Goal: Transaction & Acquisition: Purchase product/service

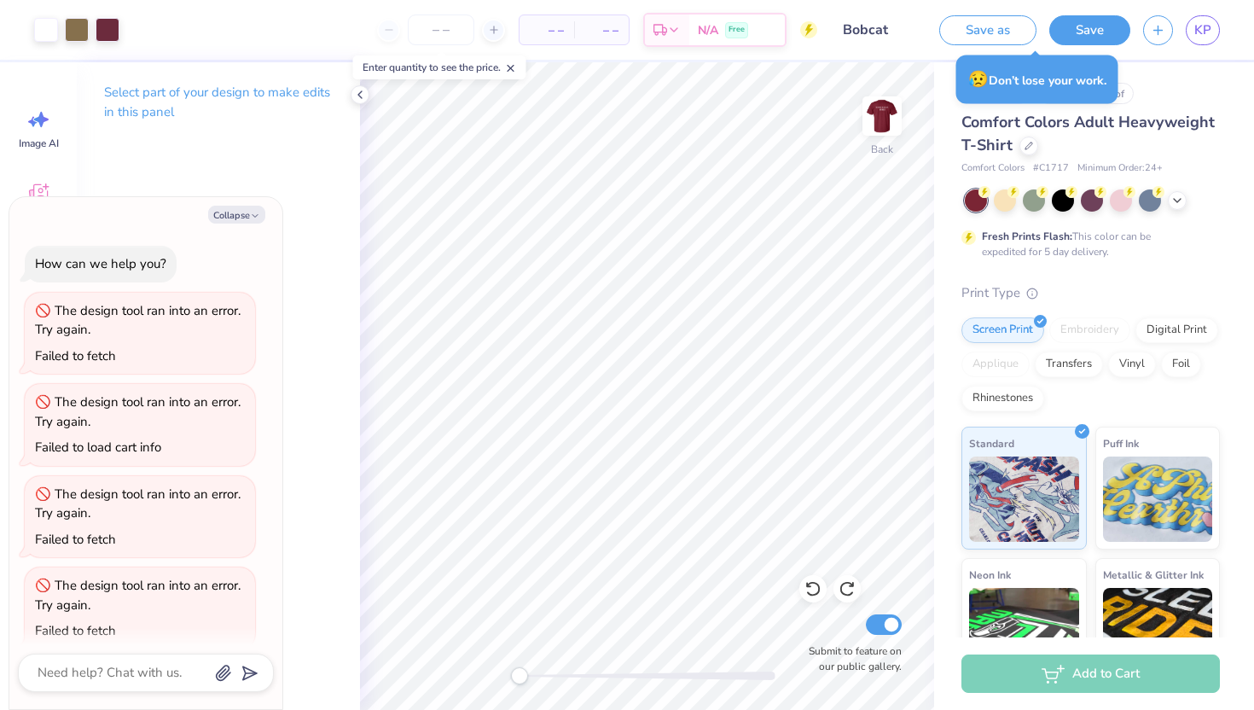
scroll to position [286, 0]
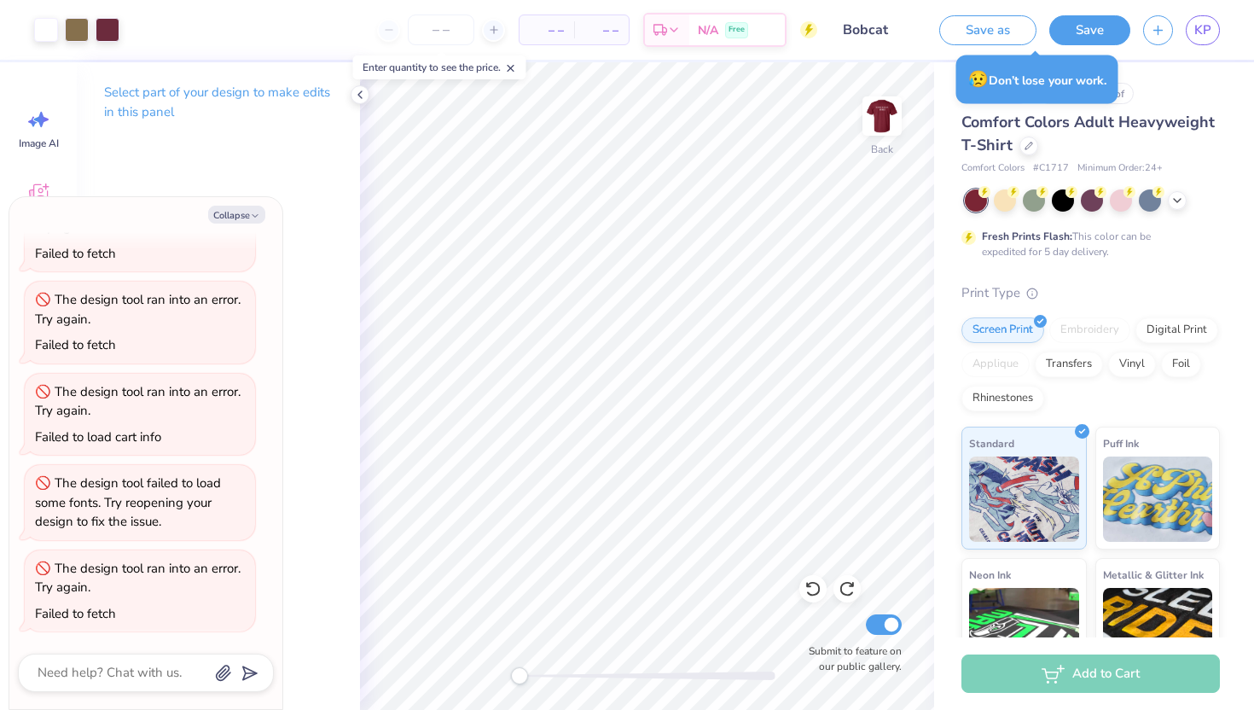
click at [559, 27] on span "– –" at bounding box center [547, 30] width 34 height 18
click at [496, 32] on icon at bounding box center [494, 30] width 12 height 12
type input "12"
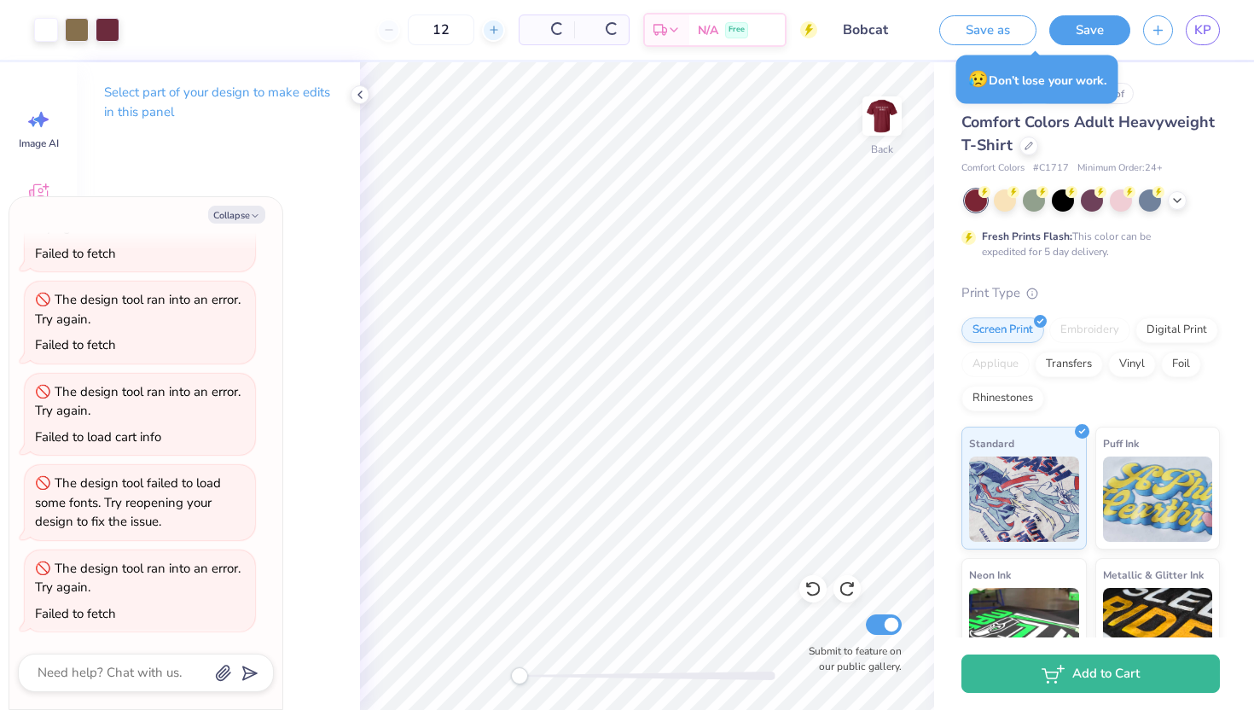
type textarea "x"
click at [496, 32] on div "$46.83 Per Item" at bounding box center [492, 29] width 57 height 29
click at [450, 31] on div at bounding box center [438, 30] width 23 height 23
type input "14"
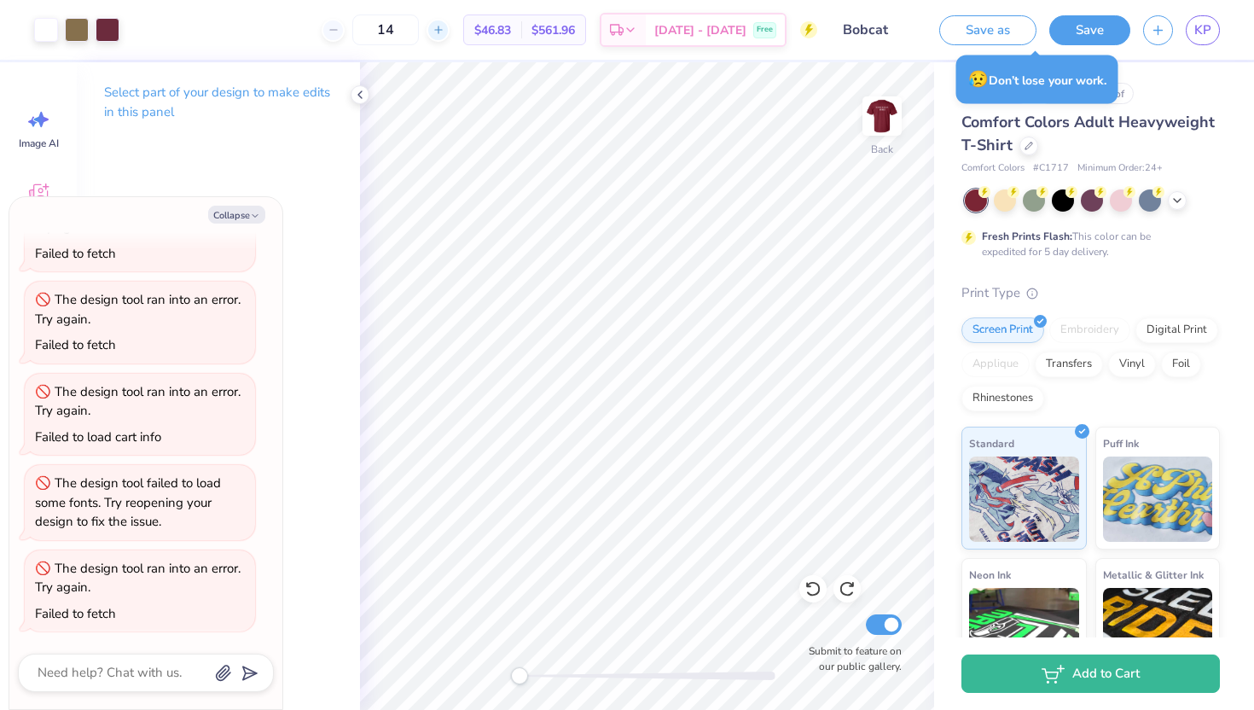
click at [419, 31] on input "14" at bounding box center [385, 30] width 67 height 31
type textarea "x"
click at [450, 31] on div at bounding box center [438, 30] width 23 height 23
type input "15"
click at [637, 30] on icon at bounding box center [631, 33] width 14 height 14
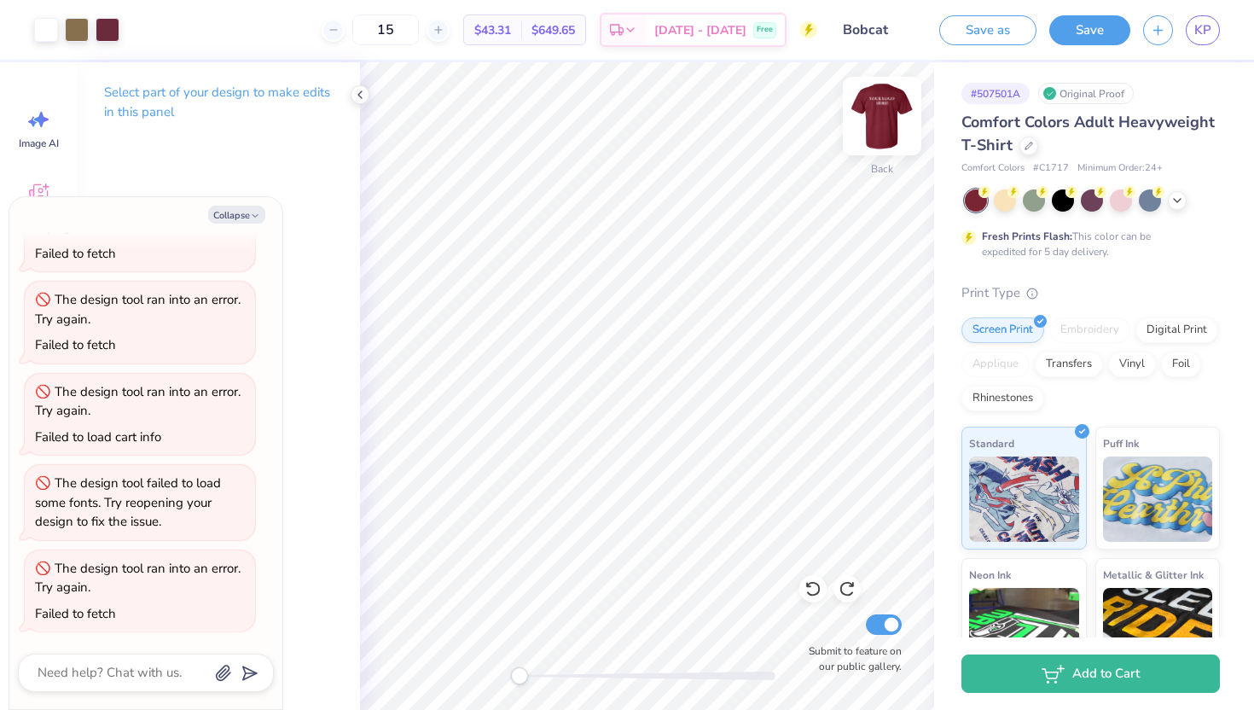
click at [886, 103] on img at bounding box center [882, 116] width 68 height 68
click at [882, 119] on img at bounding box center [882, 116] width 68 height 68
click at [245, 214] on button "Collapse" at bounding box center [236, 215] width 57 height 18
type textarea "x"
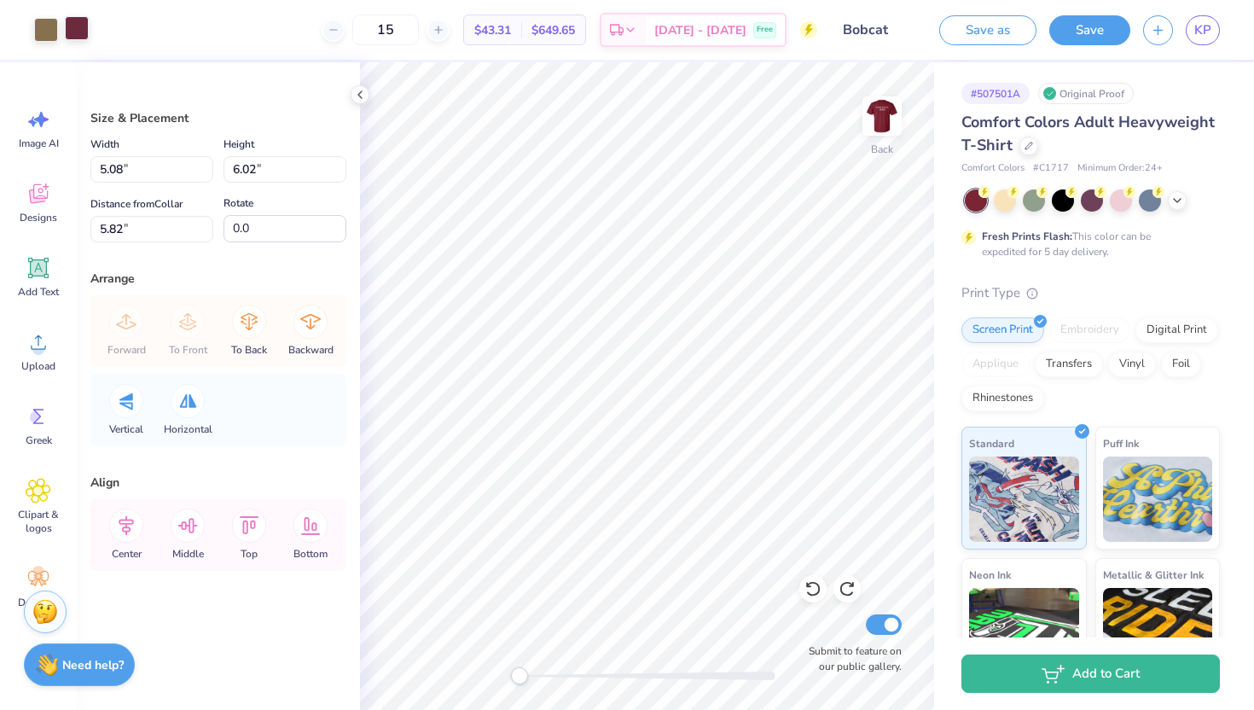
click at [69, 30] on div at bounding box center [77, 28] width 24 height 24
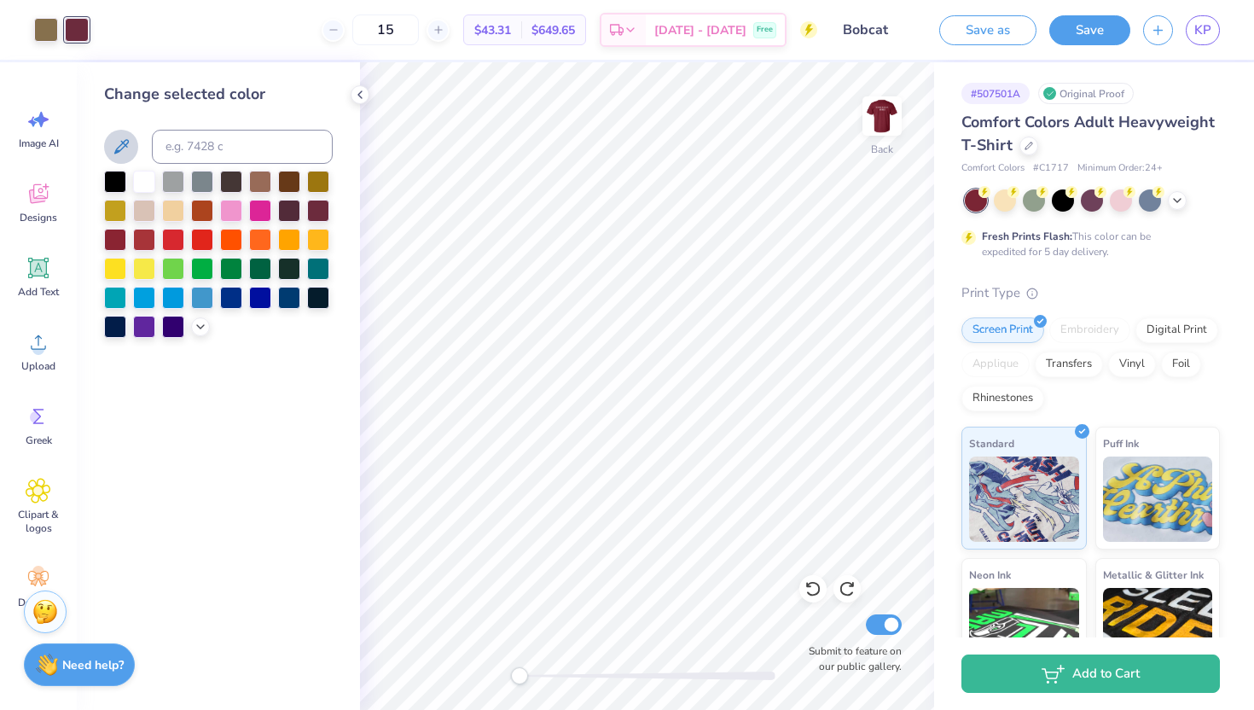
click at [125, 147] on icon at bounding box center [121, 146] width 20 height 20
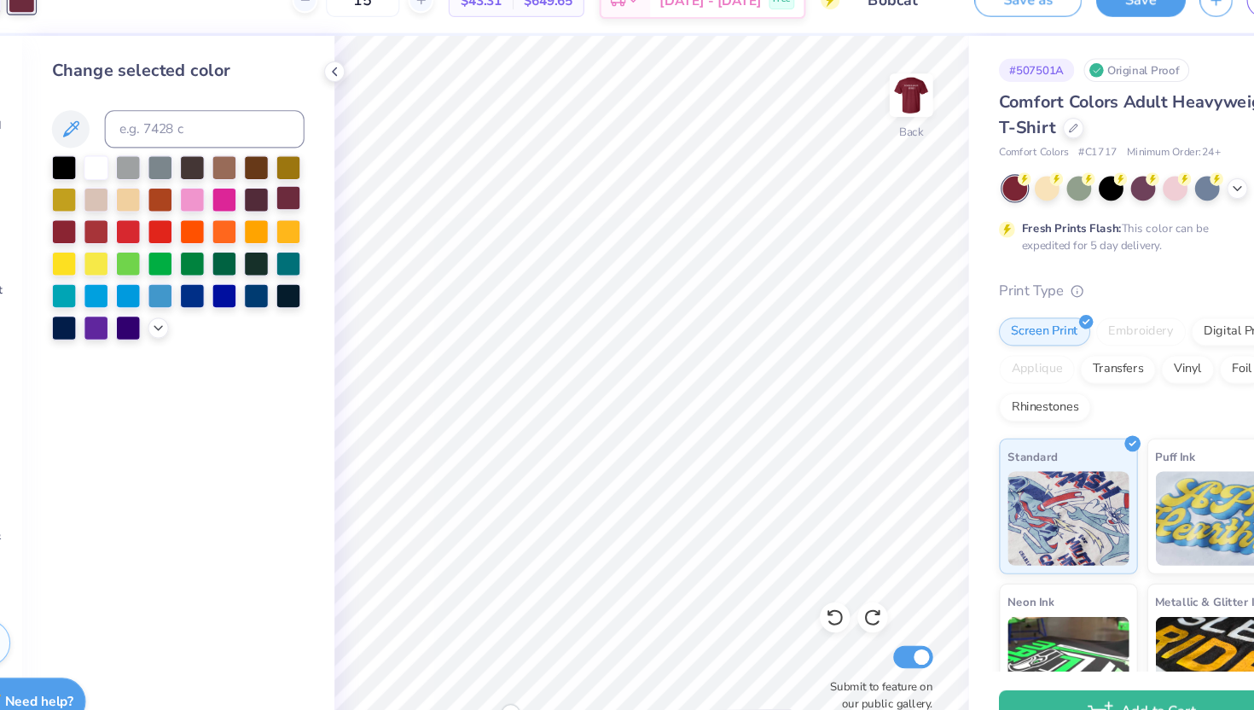
click at [322, 215] on div at bounding box center [318, 209] width 22 height 22
drag, startPoint x: 1031, startPoint y: 167, endPoint x: 1068, endPoint y: 167, distance: 36.7
click at [1068, 167] on div "Comfort Colors # C1717 Minimum Order: 24 +" at bounding box center [1090, 168] width 258 height 15
click at [258, 149] on input at bounding box center [242, 147] width 181 height 34
paste input "27011 Skiers Crossing Dr, Katy, TX 77493, USA"
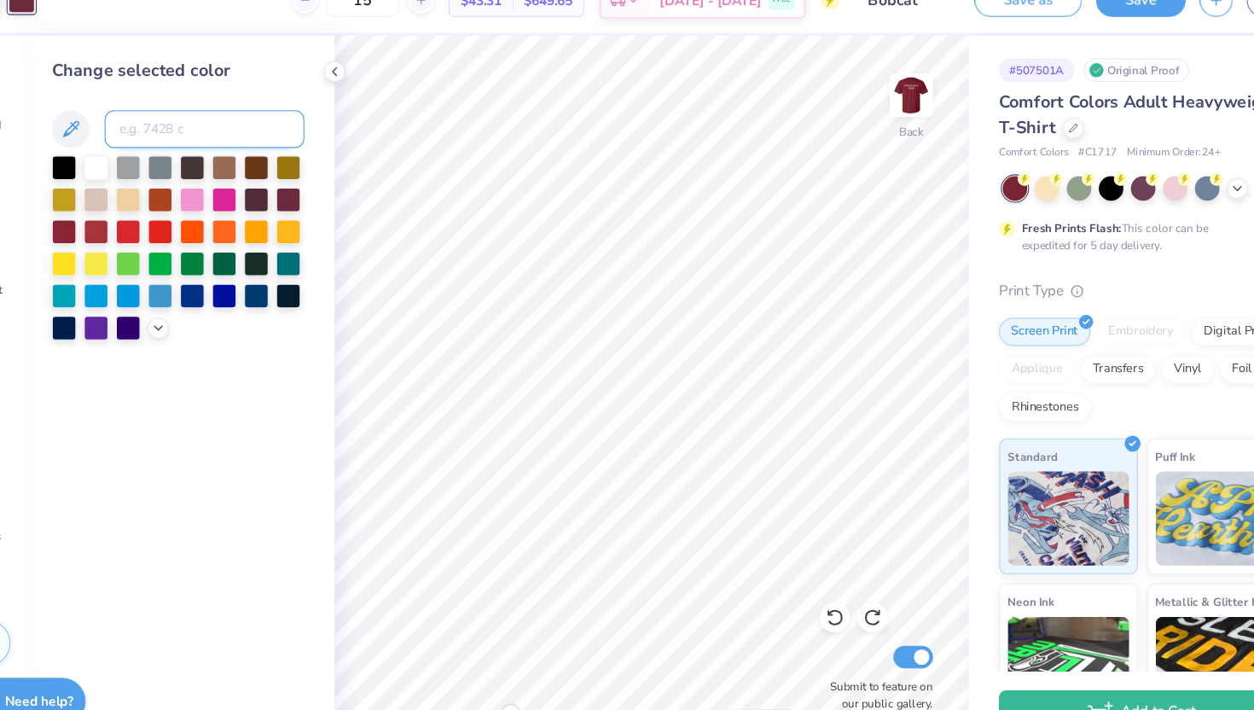
type input "27011 Skiers Crossing Dr, Katy, TX 77493, USA"
drag, startPoint x: 308, startPoint y: 145, endPoint x: 96, endPoint y: 137, distance: 212.5
click at [96, 137] on div "Change selected color 27011 Skiers Crossing Dr, Katy, TX 77493, USA" at bounding box center [218, 385] width 283 height 647
type input "c1717"
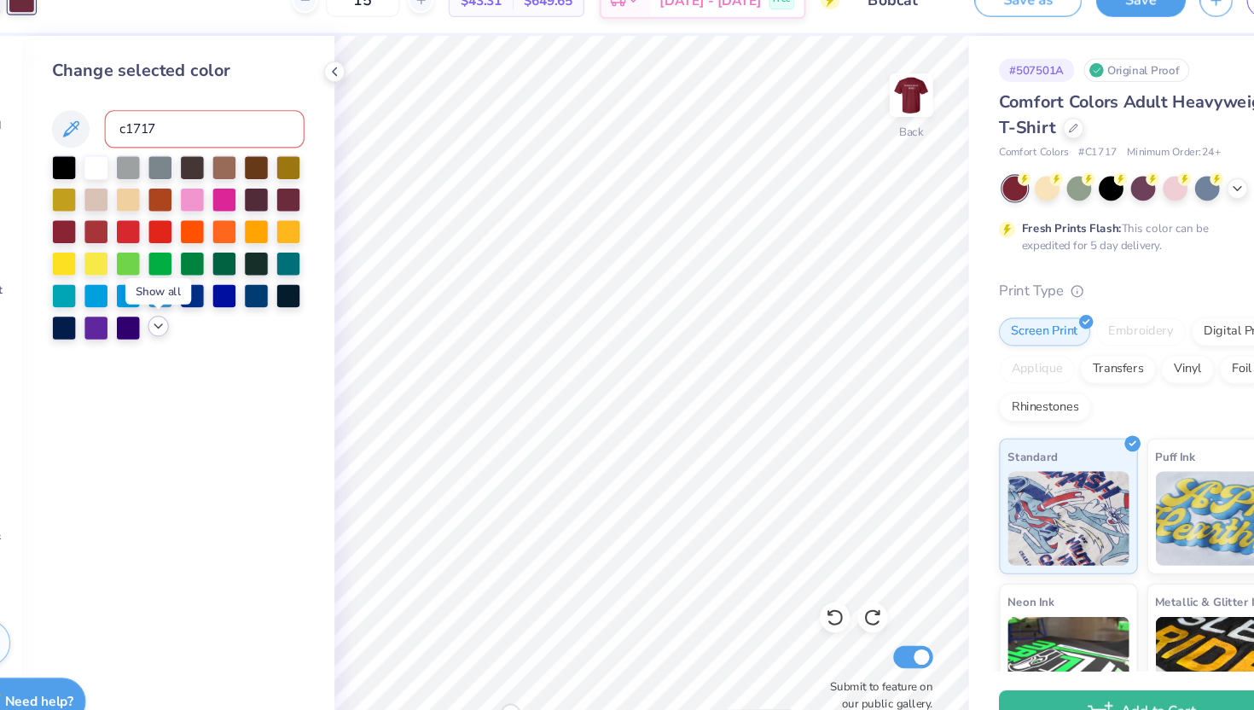
click at [195, 323] on icon at bounding box center [201, 325] width 14 height 14
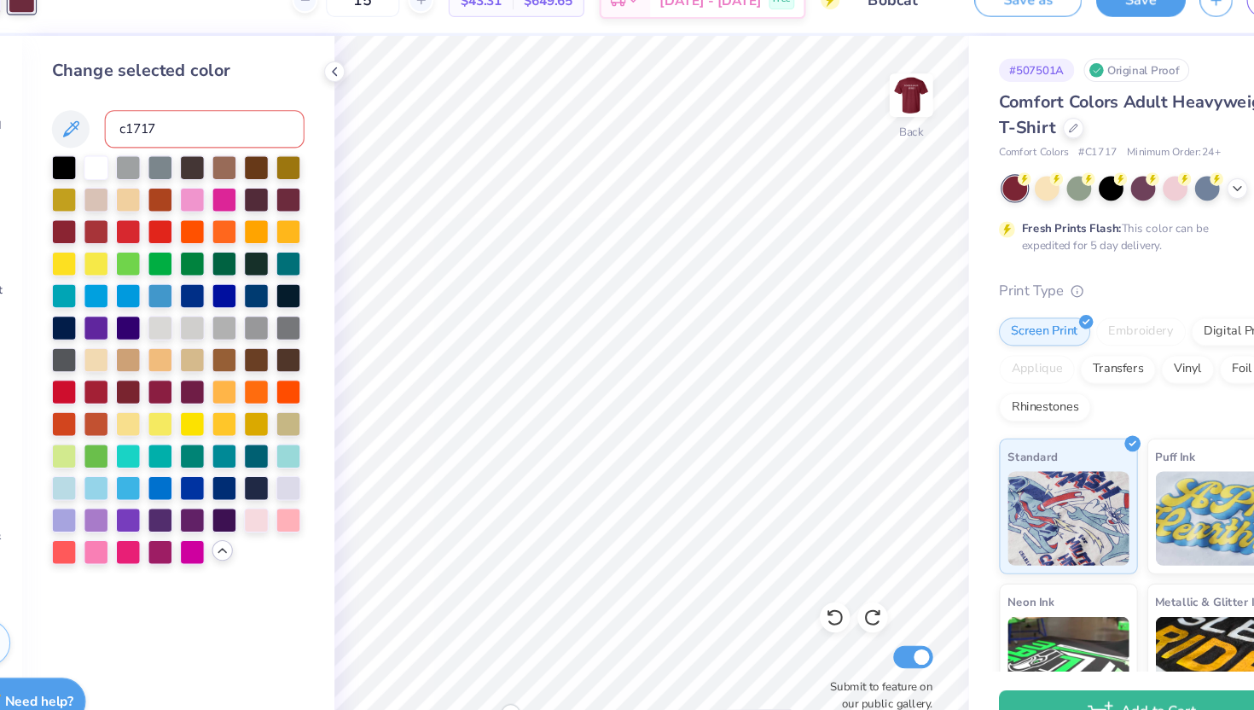
drag, startPoint x: 218, startPoint y: 145, endPoint x: 84, endPoint y: 144, distance: 134.8
click at [84, 145] on div "Change selected color c1717" at bounding box center [218, 385] width 283 height 647
type input "1"
click at [348, 523] on div "Change selected color" at bounding box center [218, 385] width 283 height 647
click at [1171, 205] on icon at bounding box center [1177, 199] width 14 height 14
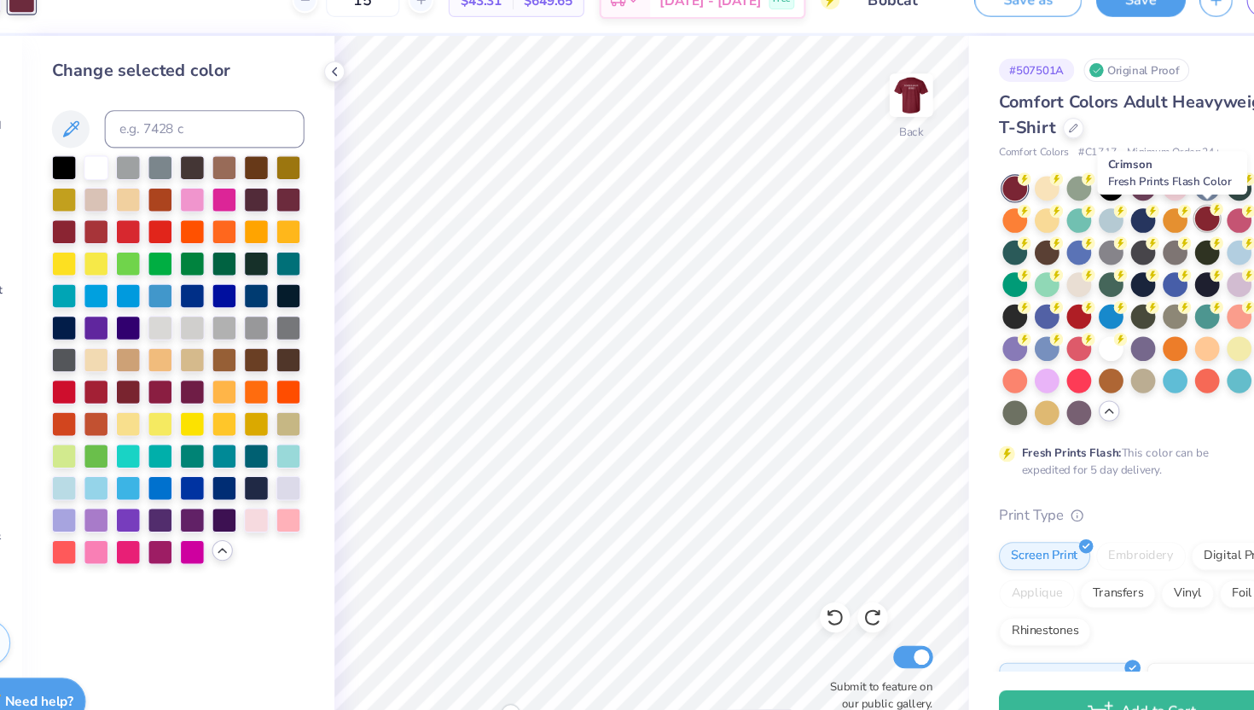
click at [1147, 229] on div at bounding box center [1150, 228] width 22 height 22
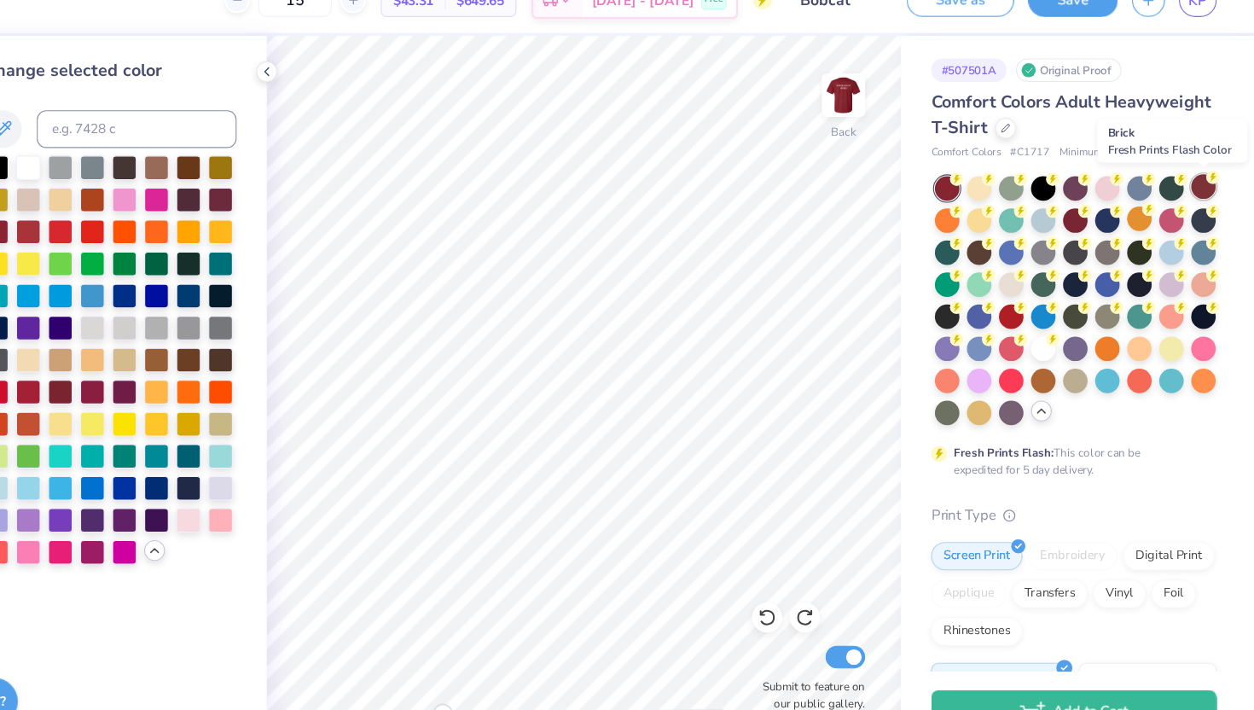
click at [1200, 201] on div at bounding box center [1208, 199] width 22 height 22
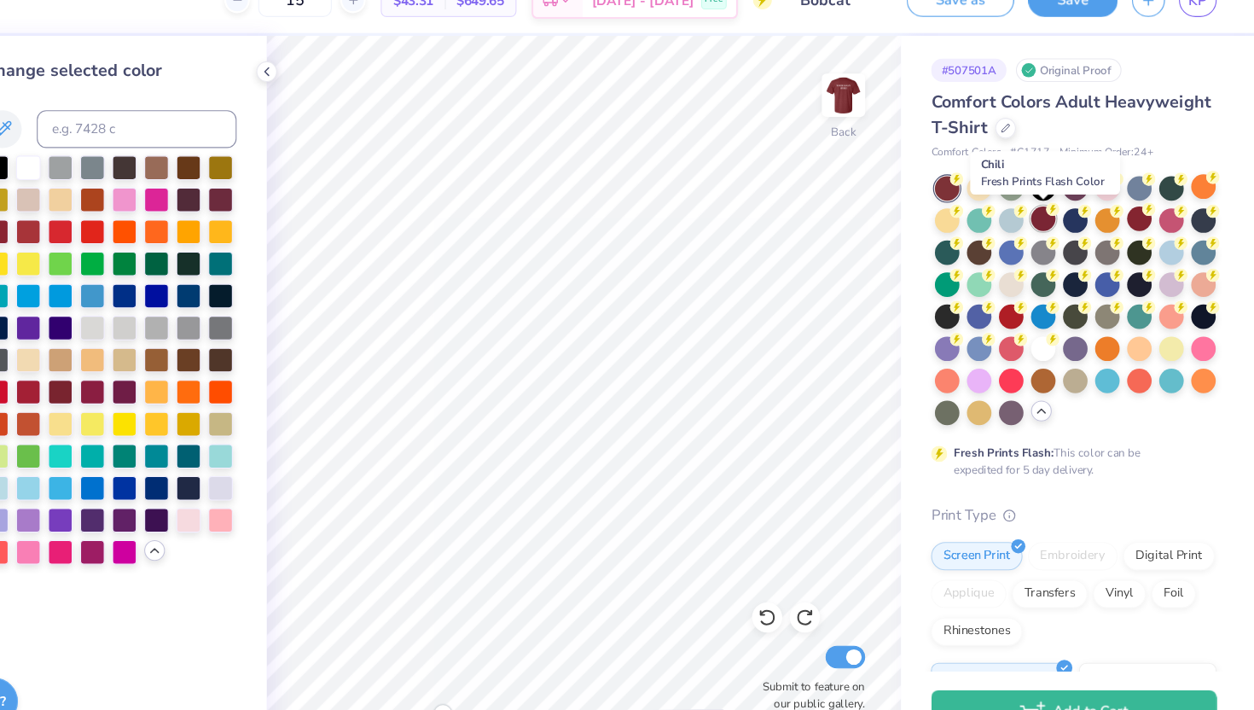
click at [1062, 236] on div at bounding box center [1063, 228] width 22 height 22
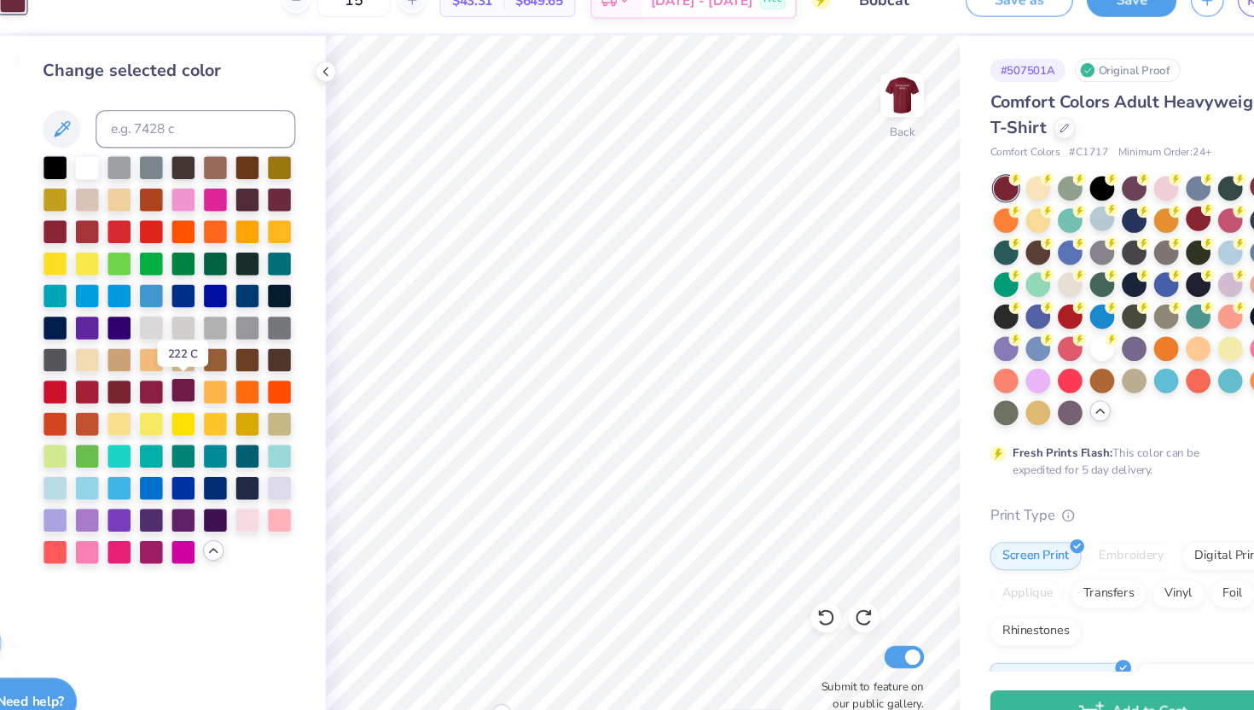
click at [239, 382] on div at bounding box center [231, 383] width 22 height 22
click at [206, 383] on div at bounding box center [202, 383] width 22 height 22
click at [175, 384] on div at bounding box center [173, 383] width 22 height 22
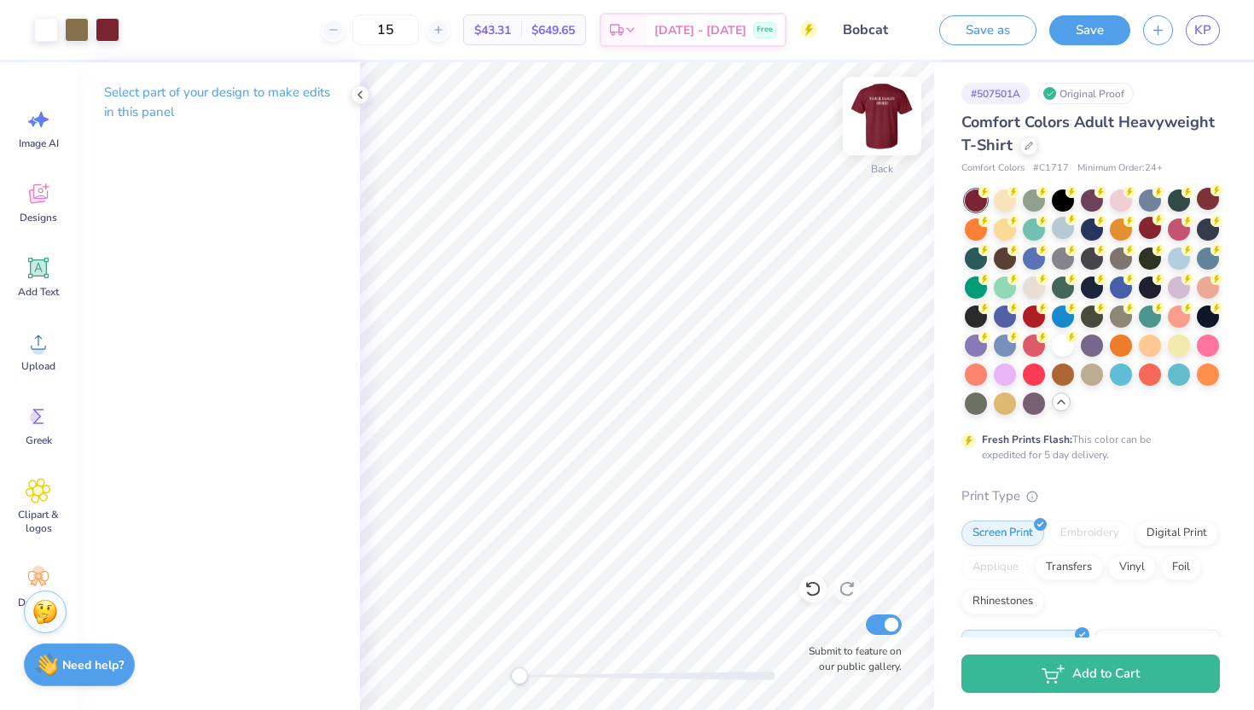
click at [887, 114] on img at bounding box center [882, 116] width 68 height 68
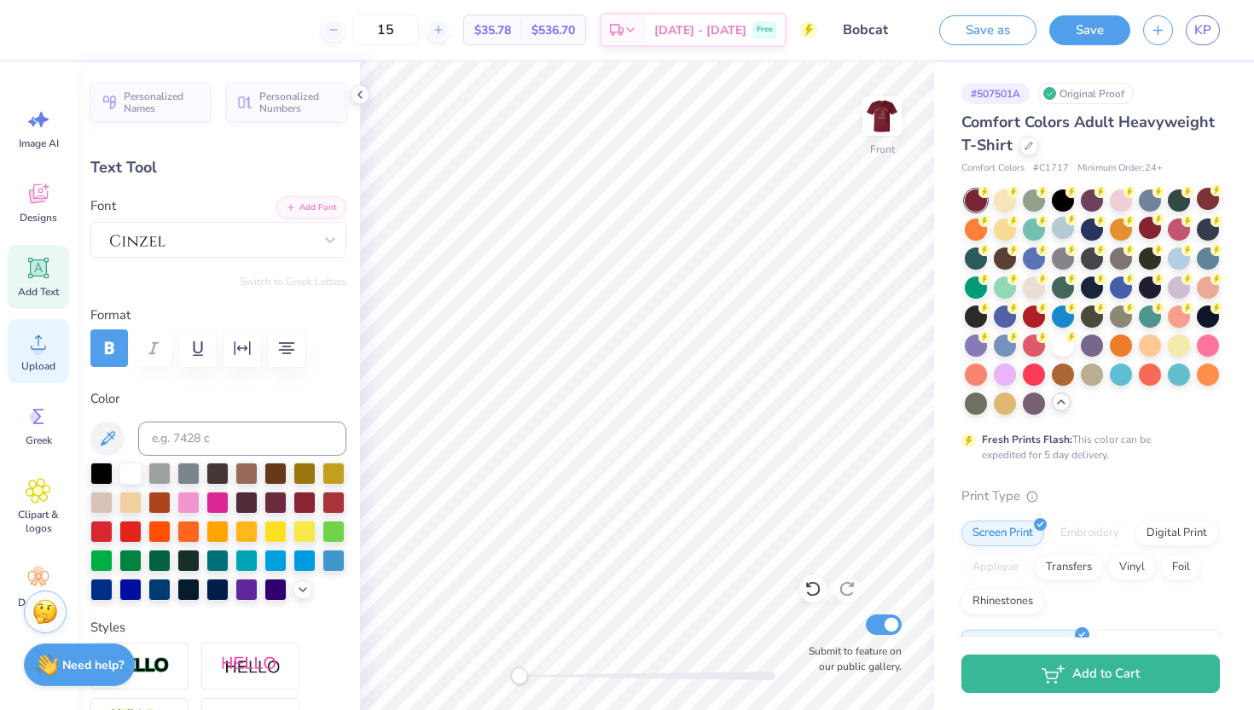
click at [41, 356] on div "Upload" at bounding box center [38, 351] width 61 height 64
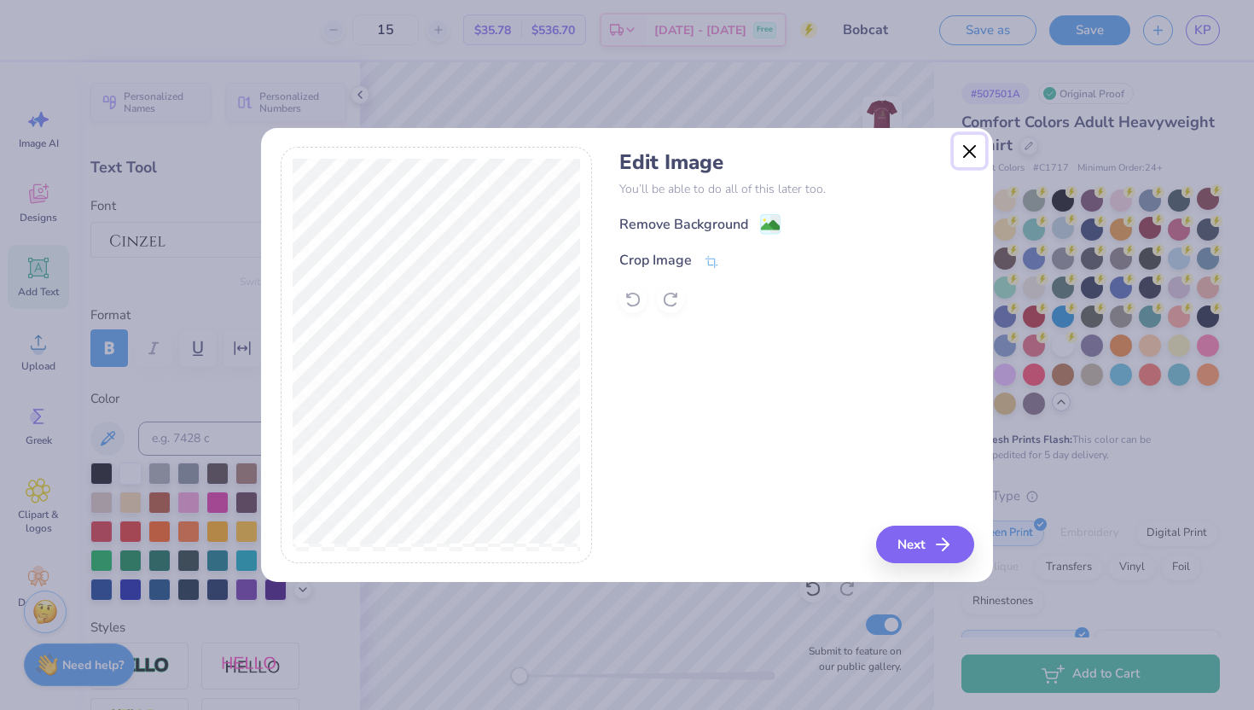
click at [969, 151] on button "Close" at bounding box center [970, 151] width 32 height 32
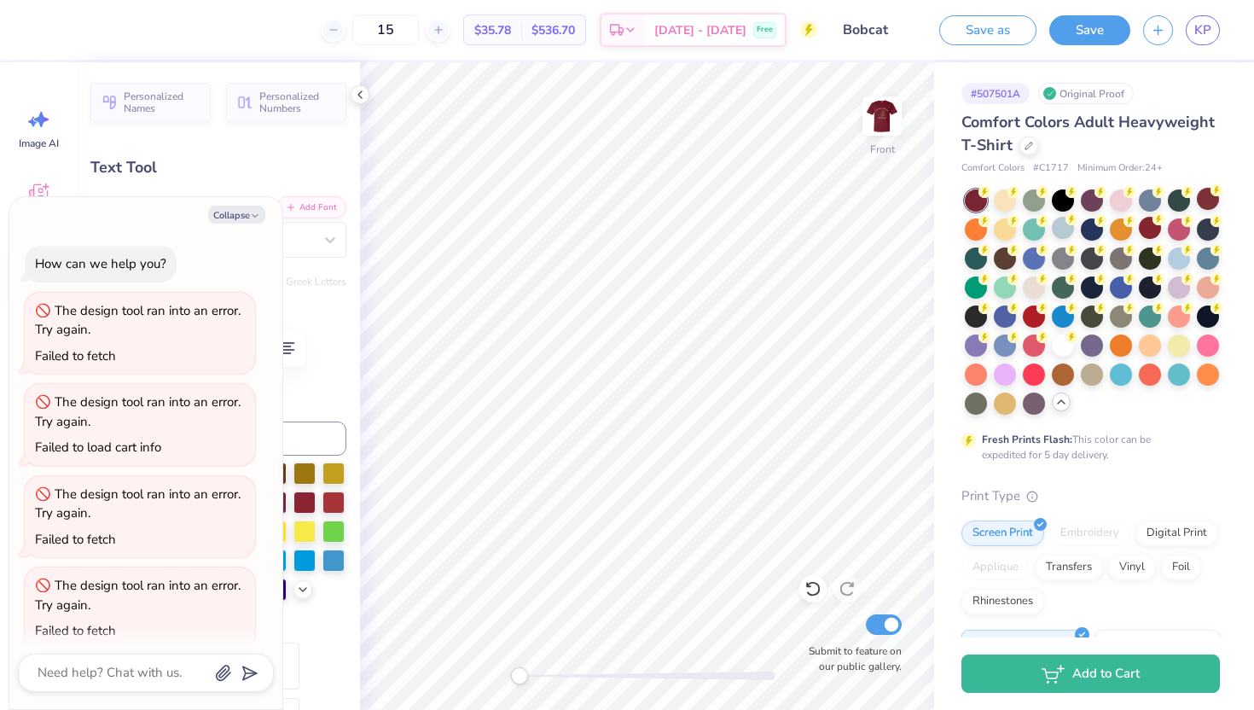
type textarea "x"
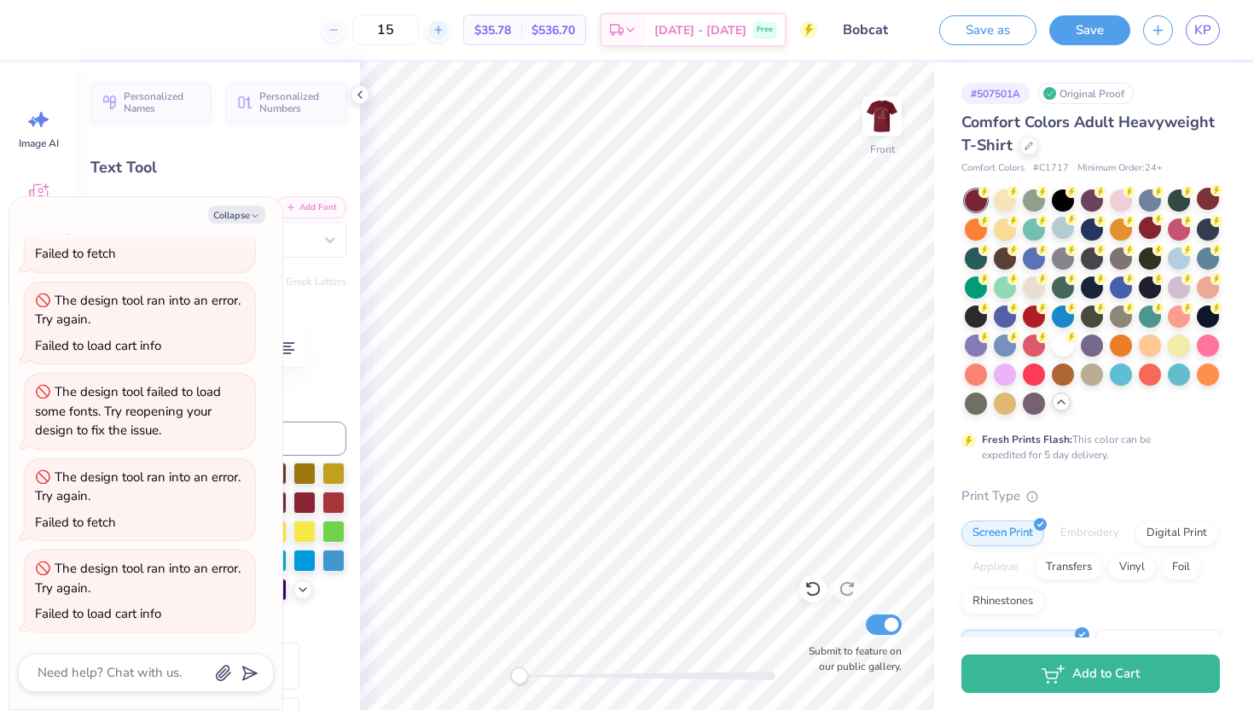
click at [444, 28] on icon at bounding box center [438, 30] width 12 height 12
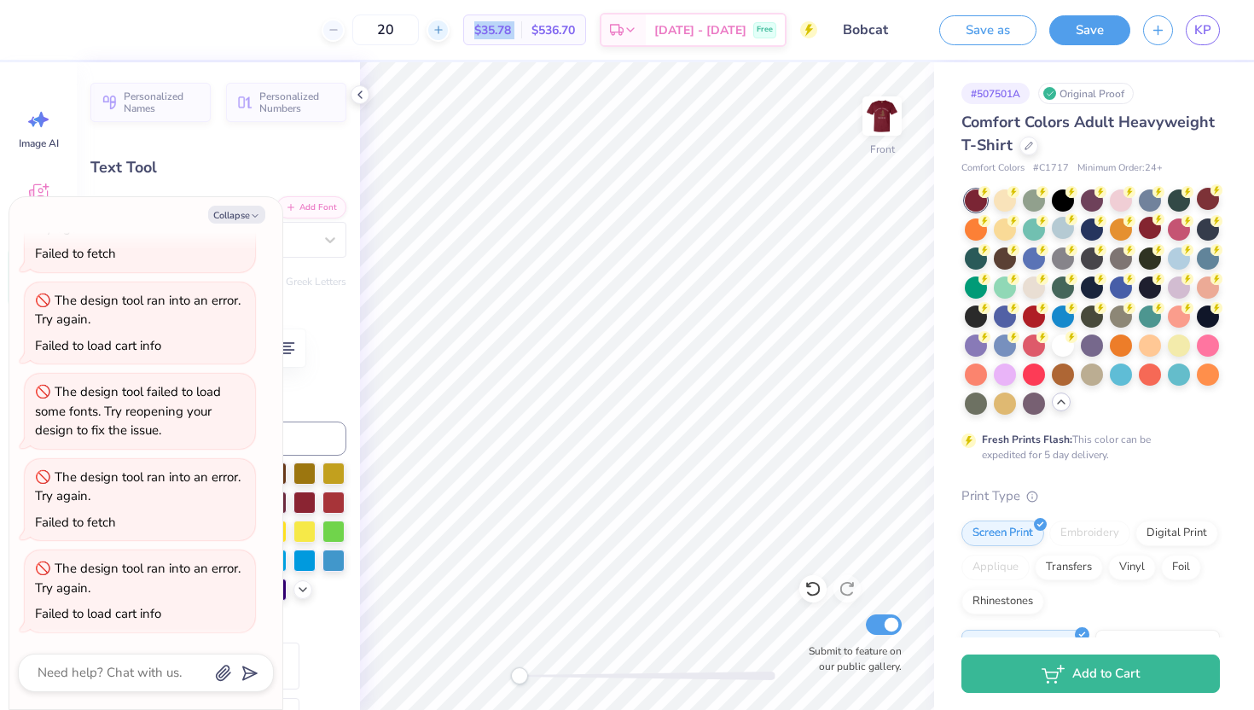
click at [444, 28] on icon at bounding box center [438, 30] width 12 height 12
type input "21"
type textarea "x"
click at [345, 27] on div at bounding box center [333, 30] width 23 height 23
type input "20"
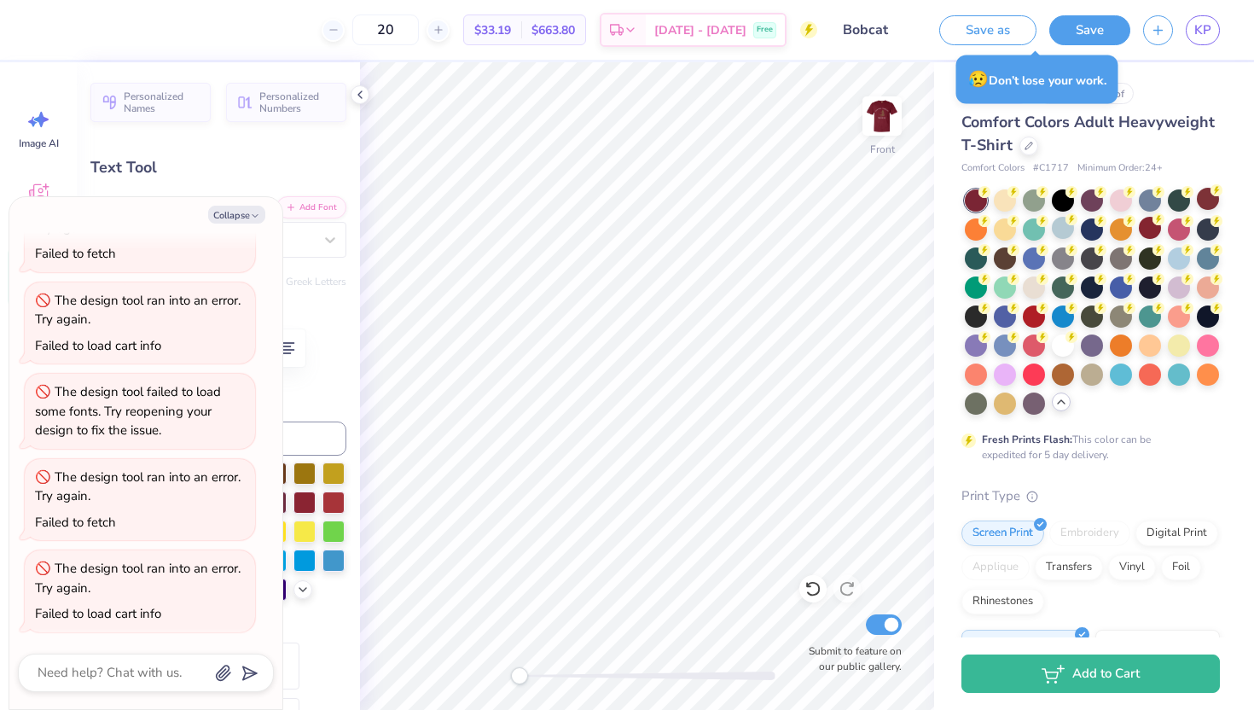
type textarea "x"
click at [444, 32] on icon at bounding box center [438, 30] width 12 height 12
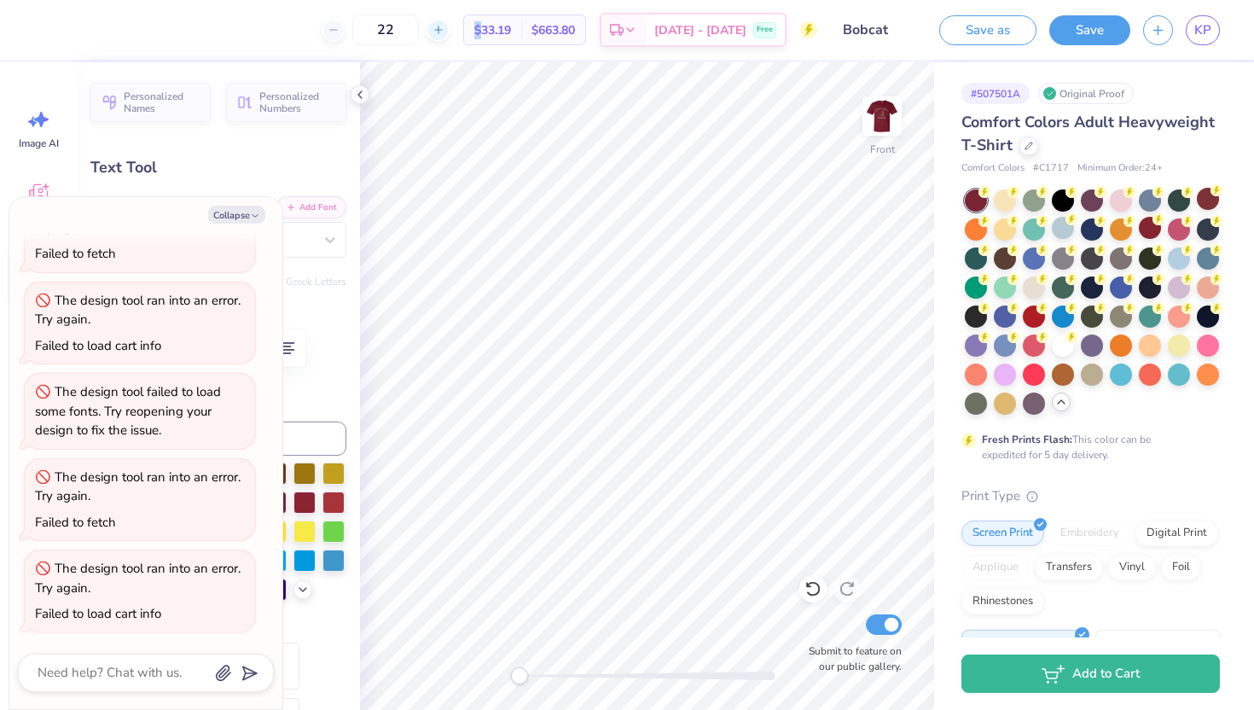
click at [444, 32] on icon at bounding box center [438, 30] width 12 height 12
type input "24"
click at [419, 32] on input "24" at bounding box center [385, 30] width 67 height 31
type textarea "x"
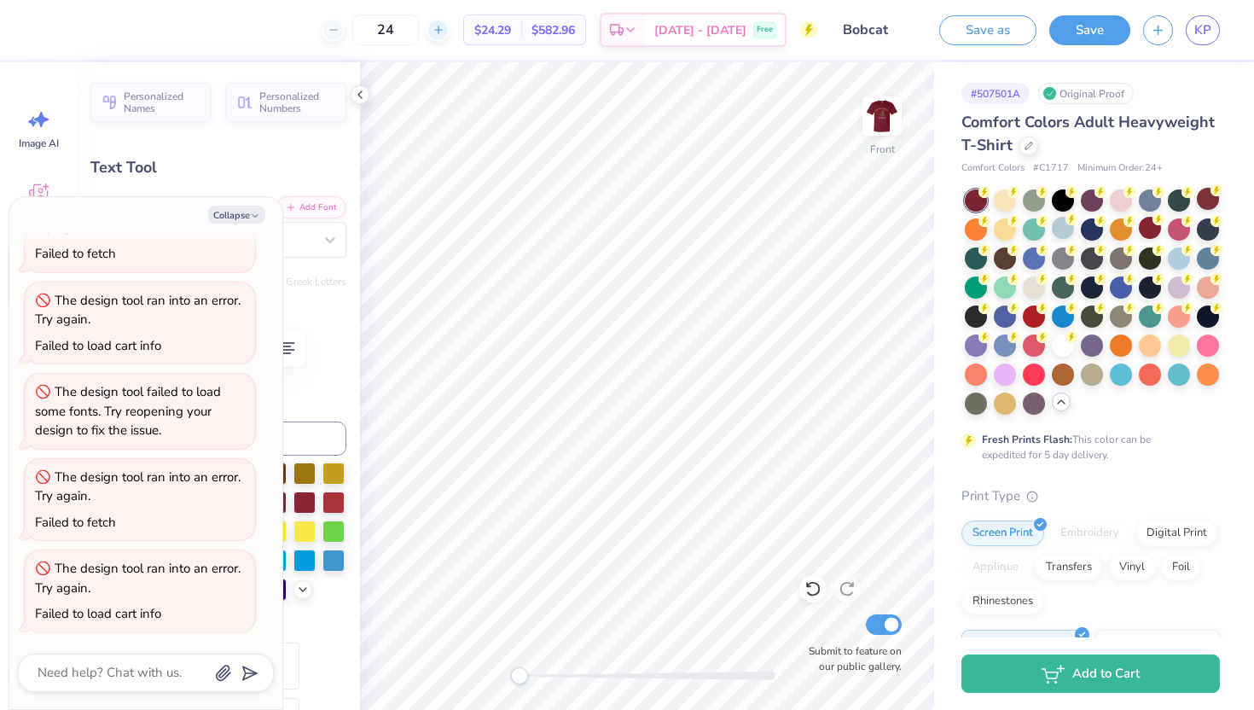
click at [444, 33] on icon at bounding box center [438, 30] width 12 height 12
type input "25"
type textarea "x"
click at [340, 32] on icon at bounding box center [334, 30] width 12 height 12
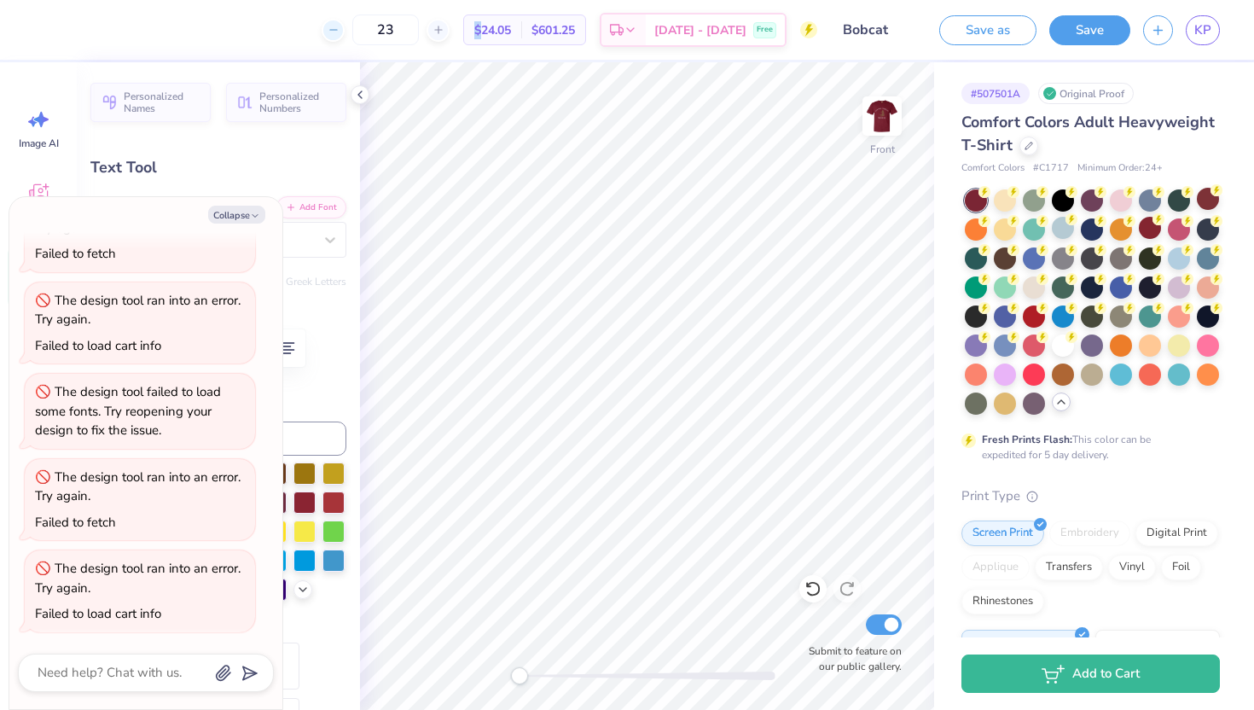
click at [340, 32] on icon at bounding box center [334, 30] width 12 height 12
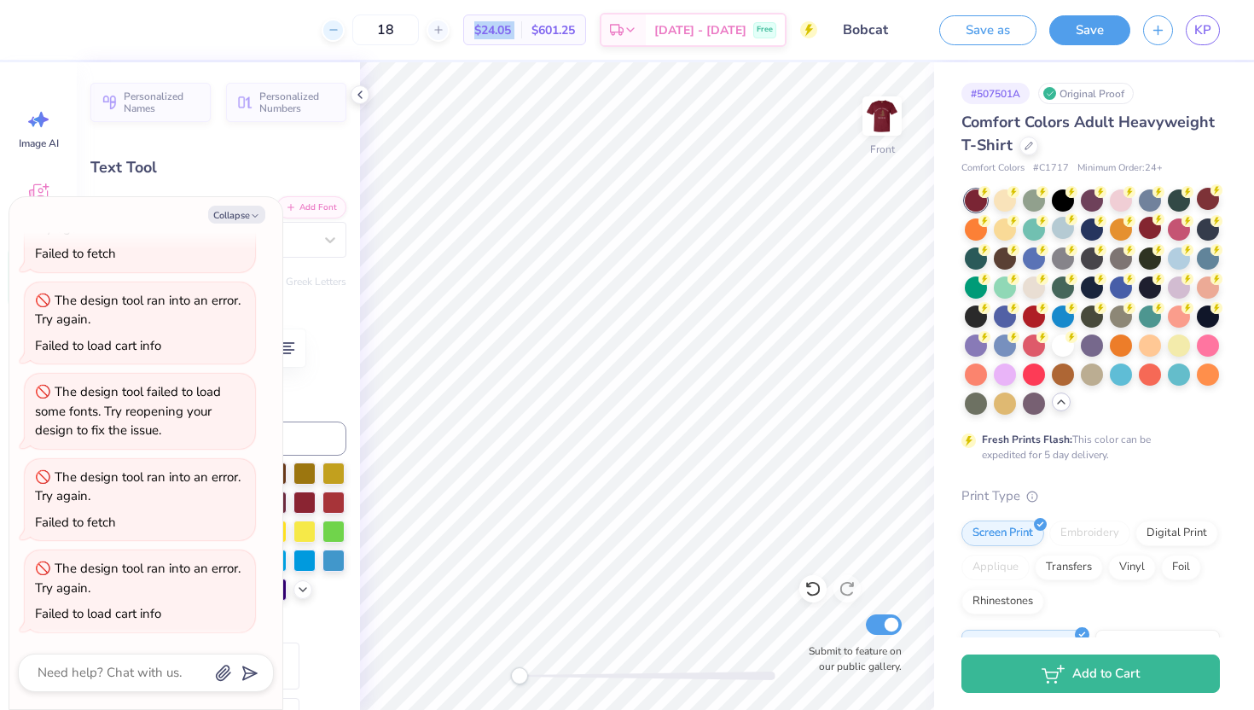
click at [340, 32] on icon at bounding box center [334, 30] width 12 height 12
type input "16"
type textarea "x"
click at [345, 28] on div at bounding box center [333, 30] width 23 height 23
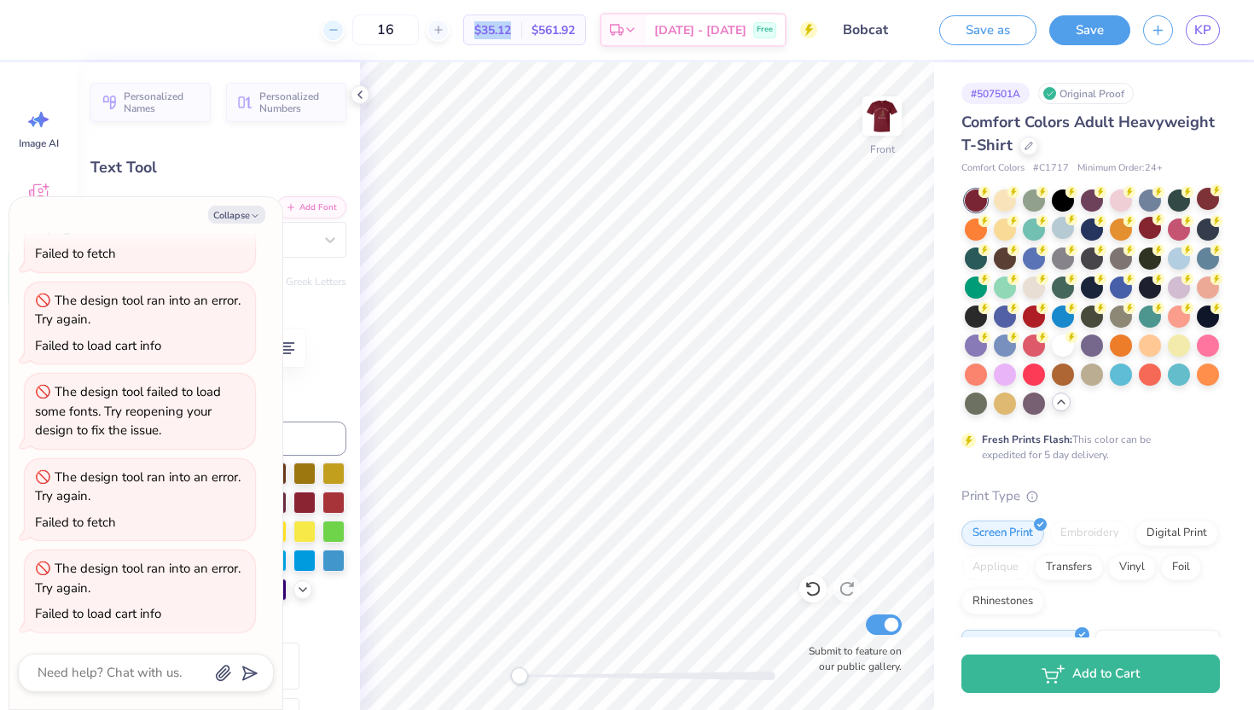
type input "15"
click at [646, 22] on div "Est. Delivery" at bounding box center [623, 32] width 44 height 31
click at [255, 209] on button "Collapse" at bounding box center [236, 215] width 57 height 18
type textarea "x"
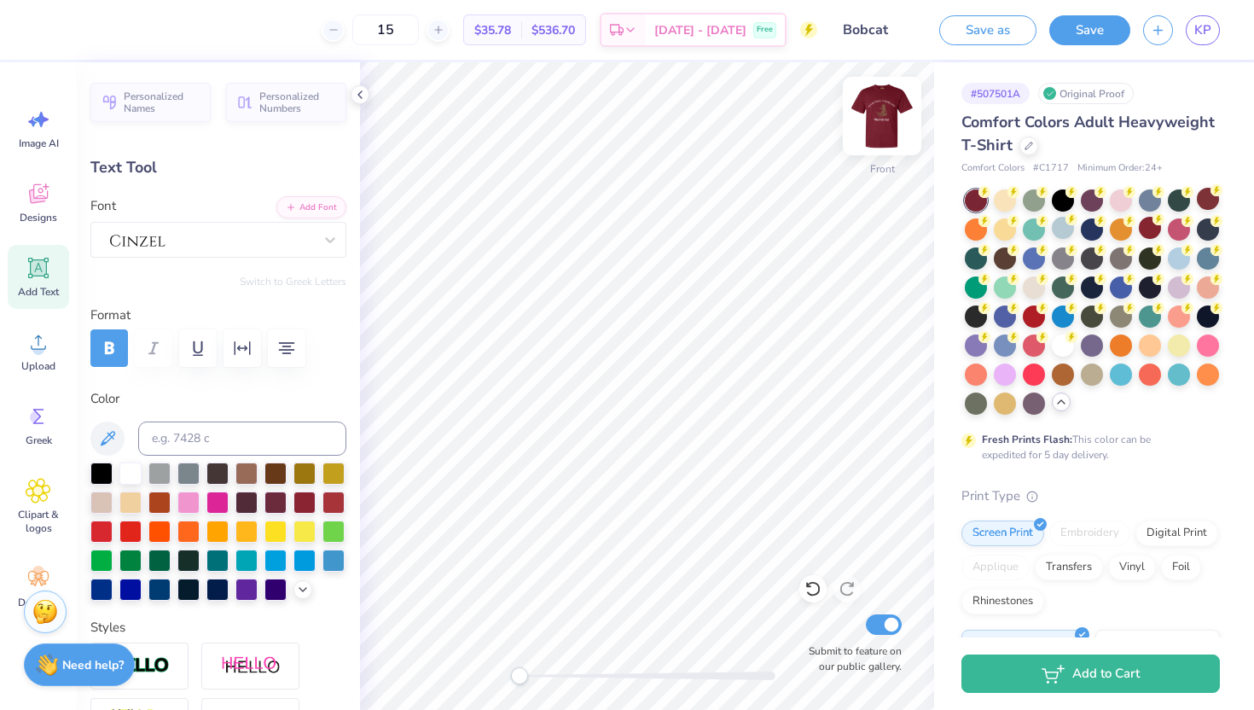
click at [879, 117] on img at bounding box center [882, 116] width 68 height 68
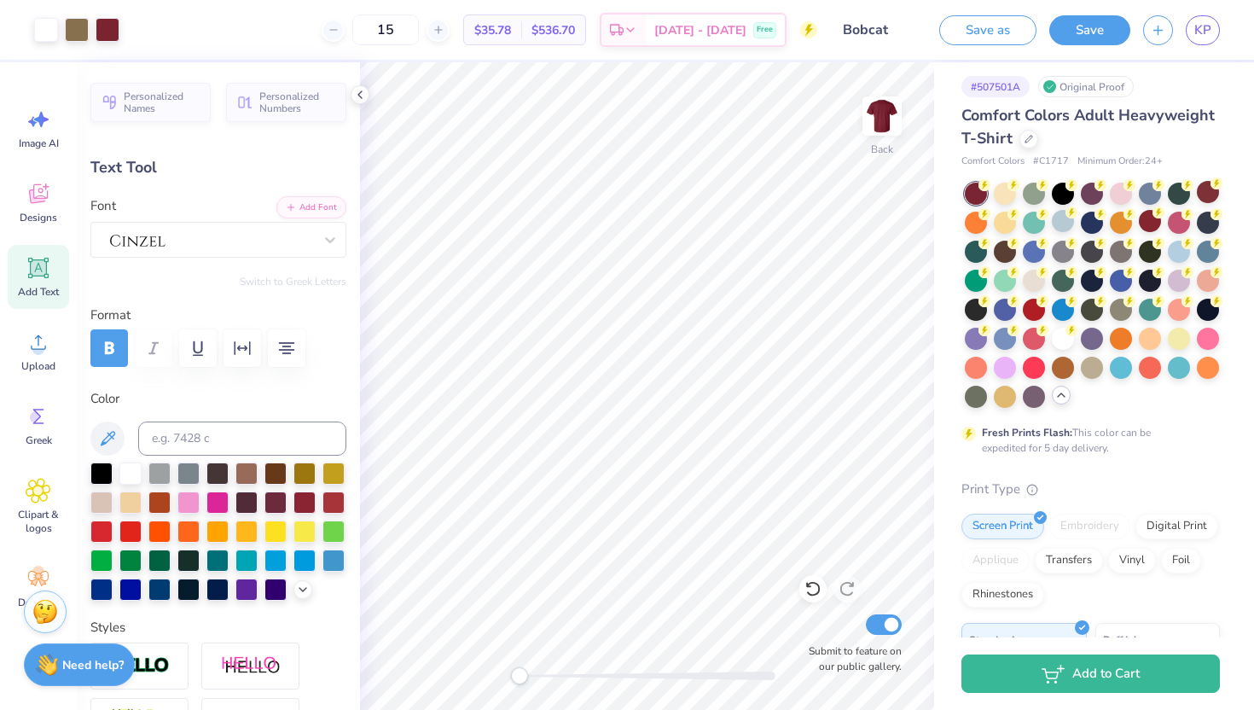
scroll to position [0, 0]
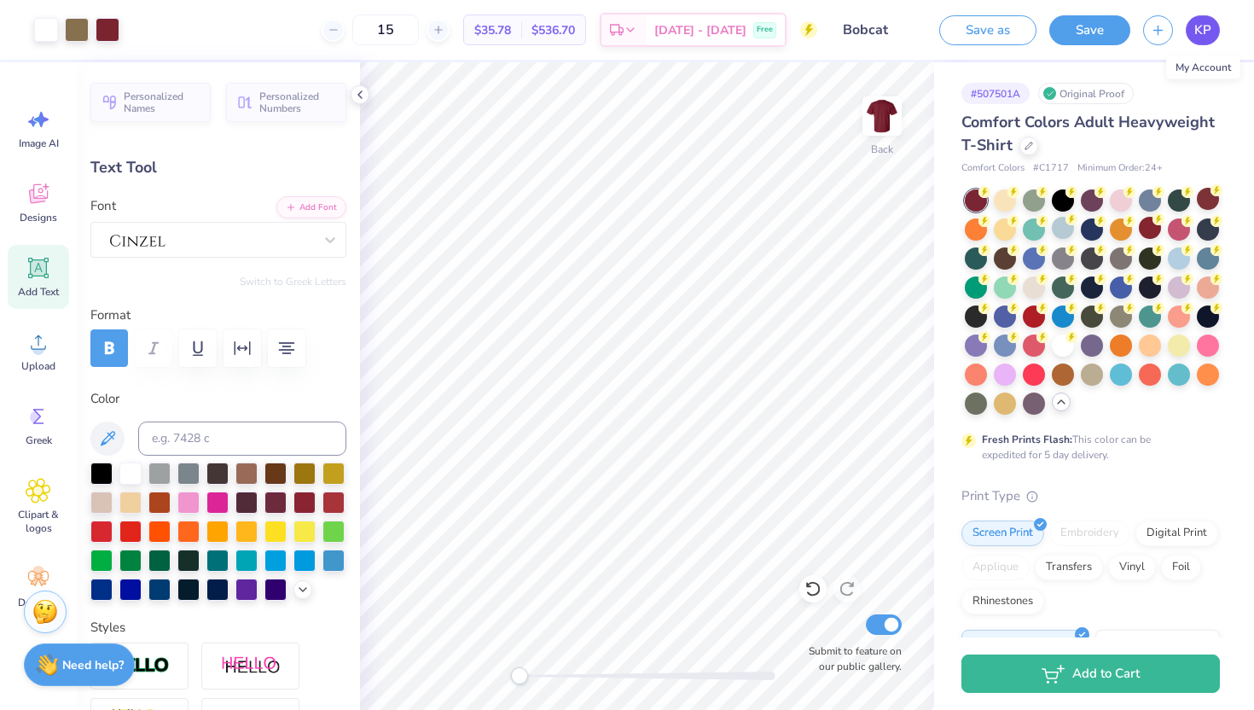
click at [1197, 34] on span "KP" at bounding box center [1202, 30] width 17 height 20
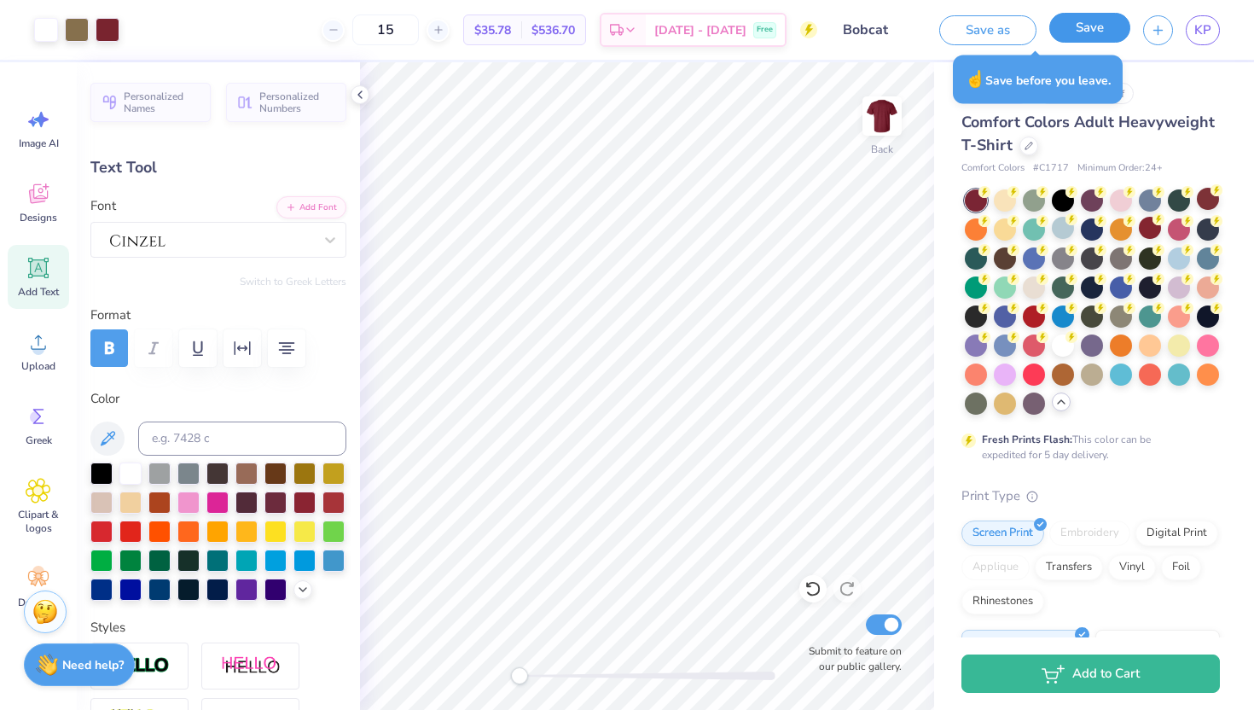
click at [1064, 29] on button "Save" at bounding box center [1089, 28] width 81 height 30
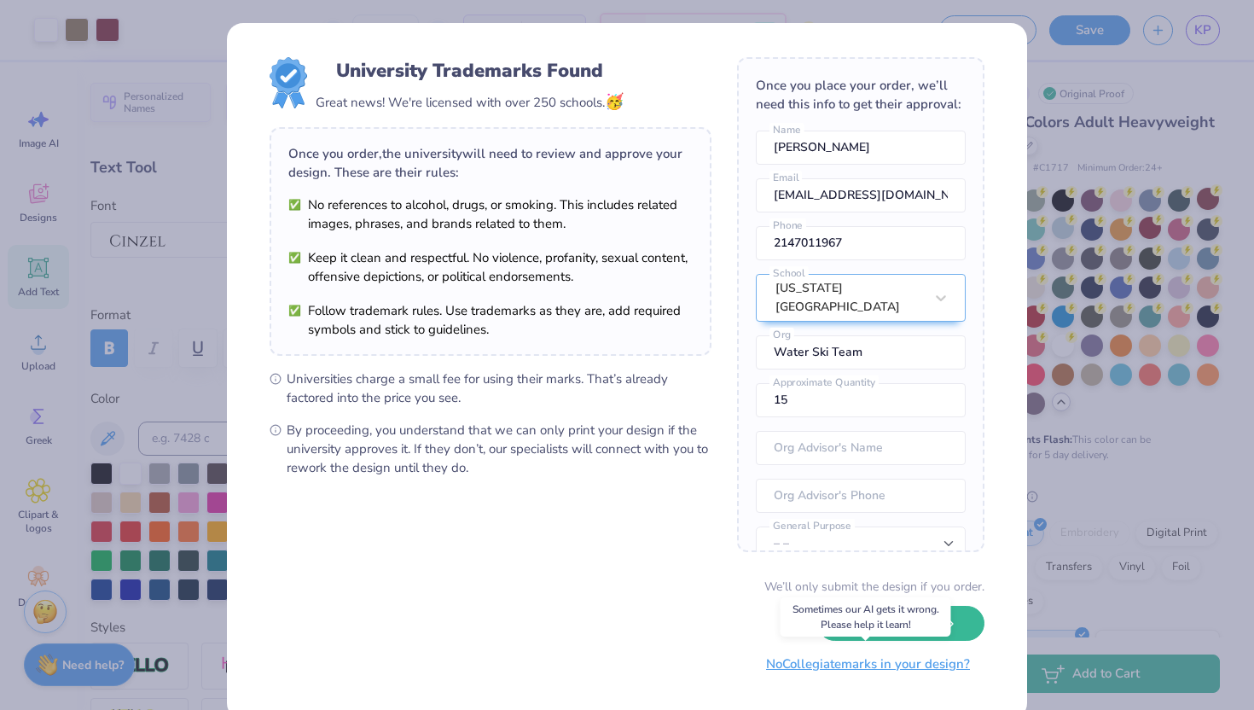
click at [895, 667] on button "No Collegiate marks in your design?" at bounding box center [868, 664] width 233 height 35
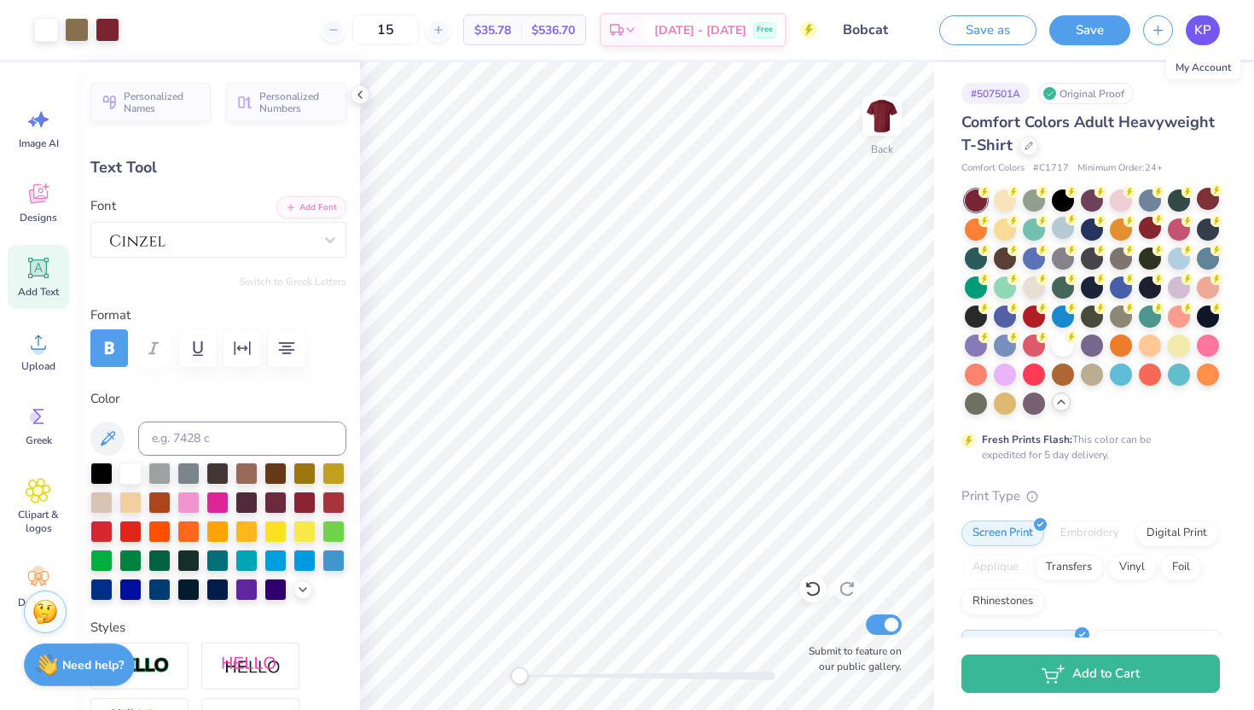
click at [1205, 33] on span "KP" at bounding box center [1202, 30] width 17 height 20
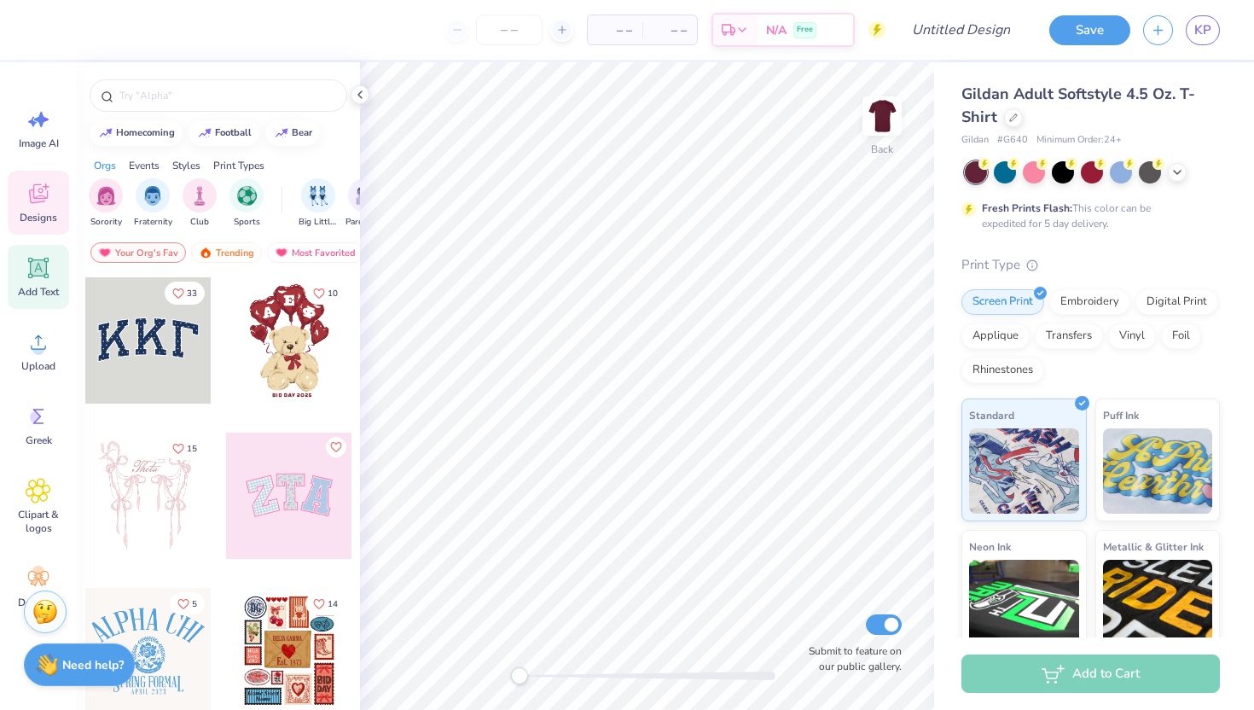
scroll to position [38, 0]
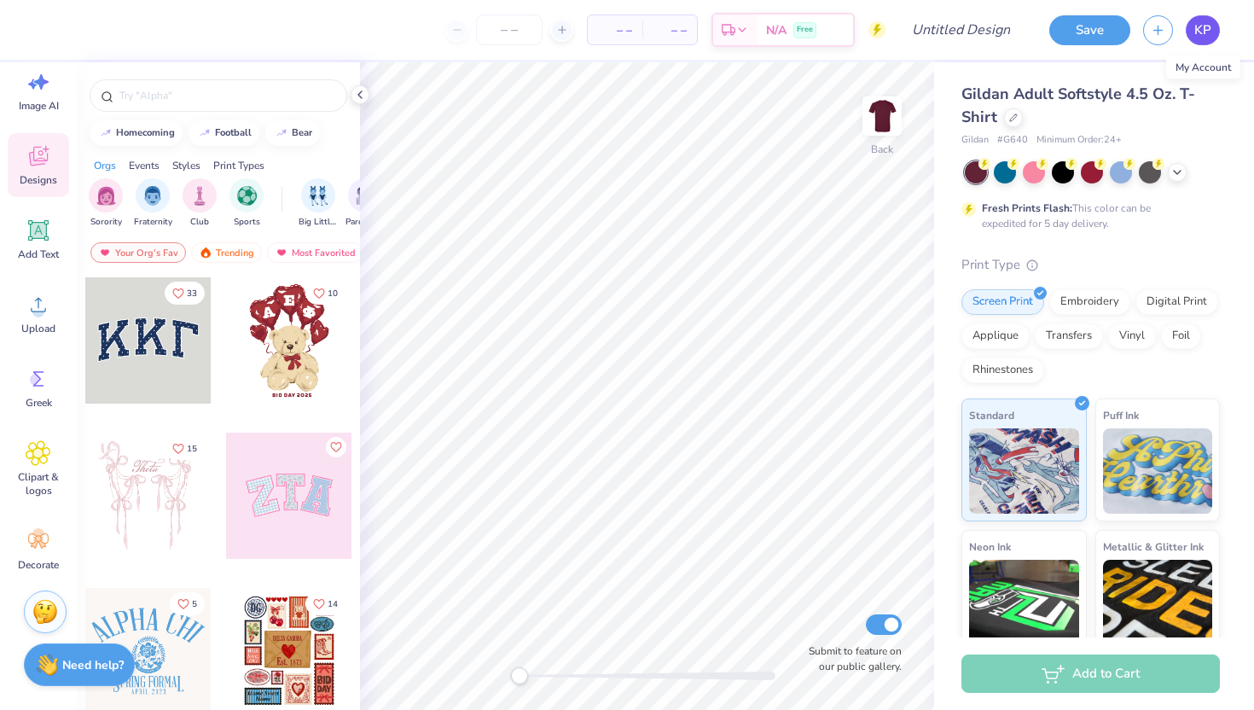
click at [1199, 32] on span "KP" at bounding box center [1202, 30] width 17 height 20
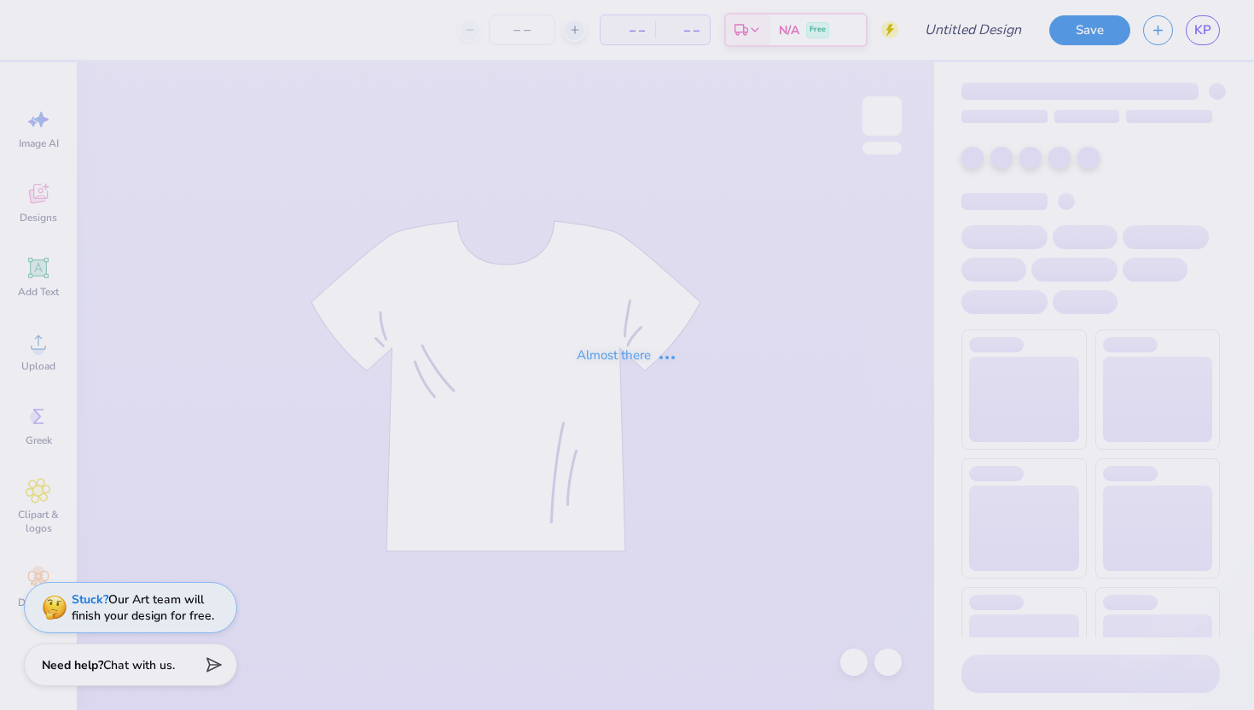
type input "Bobcat"
type input "15"
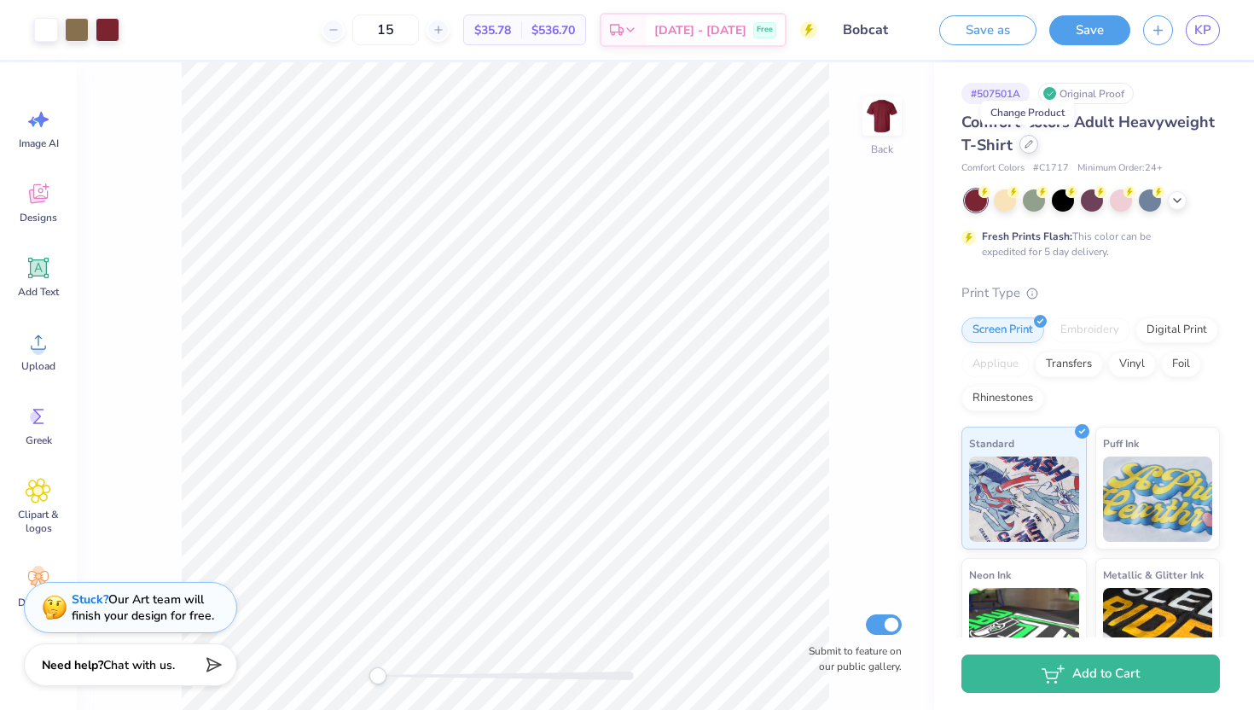
click at [1029, 144] on icon at bounding box center [1028, 144] width 9 height 9
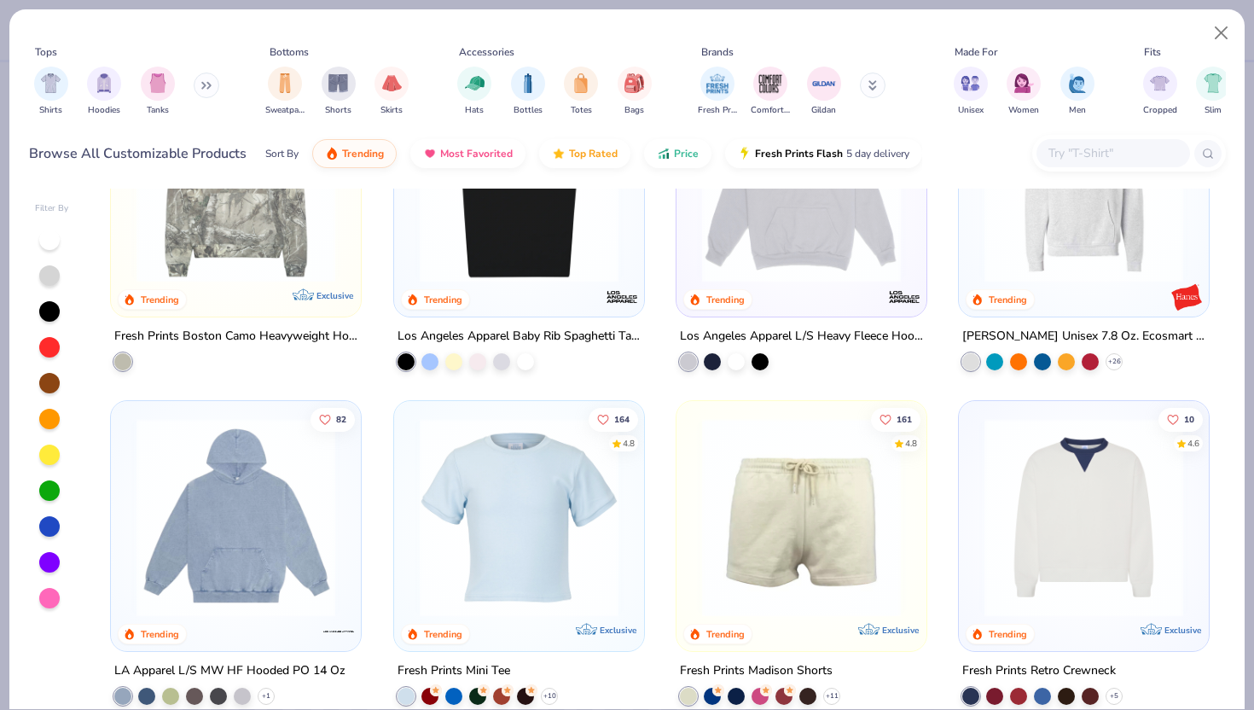
scroll to position [2193, 0]
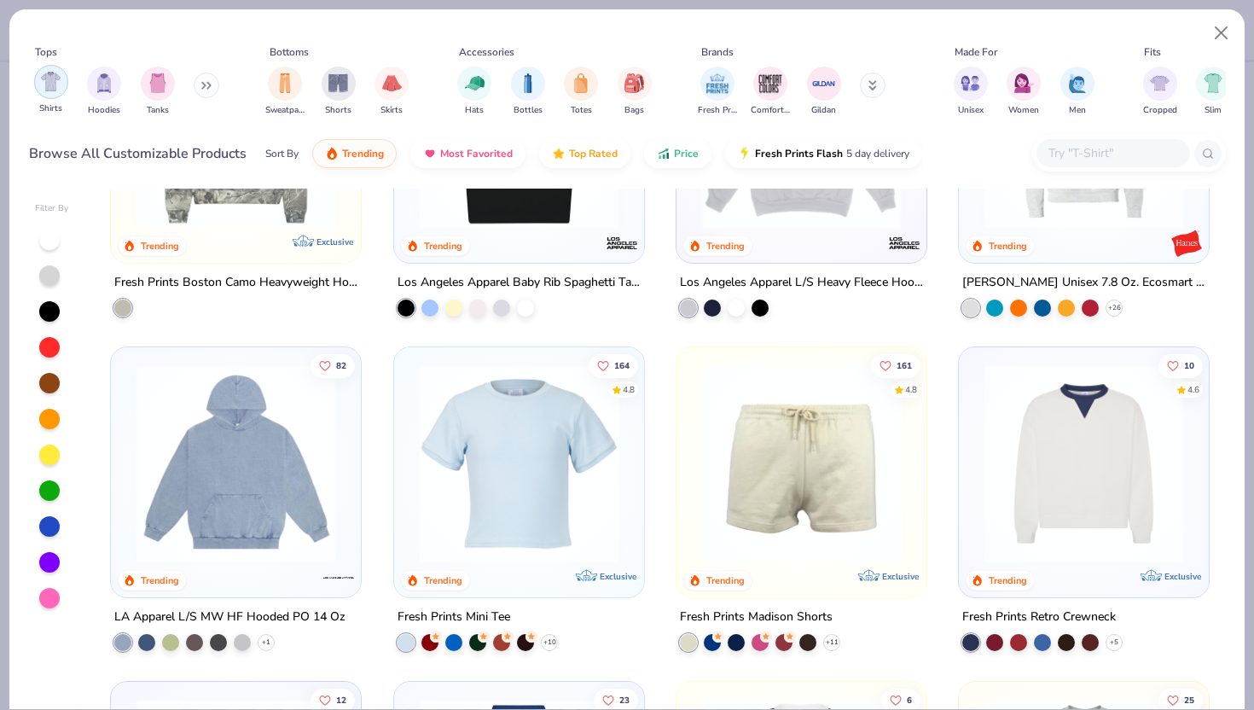
click at [53, 90] on img "filter for Shirts" at bounding box center [51, 82] width 20 height 20
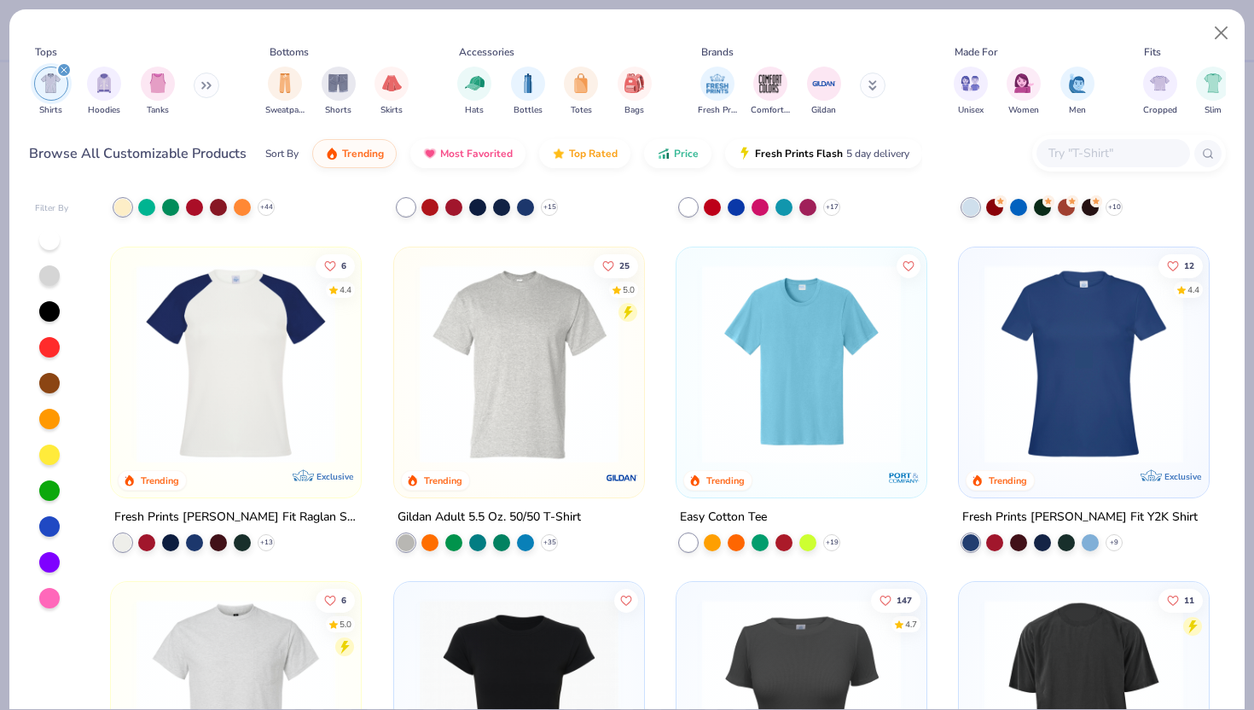
scroll to position [629, 0]
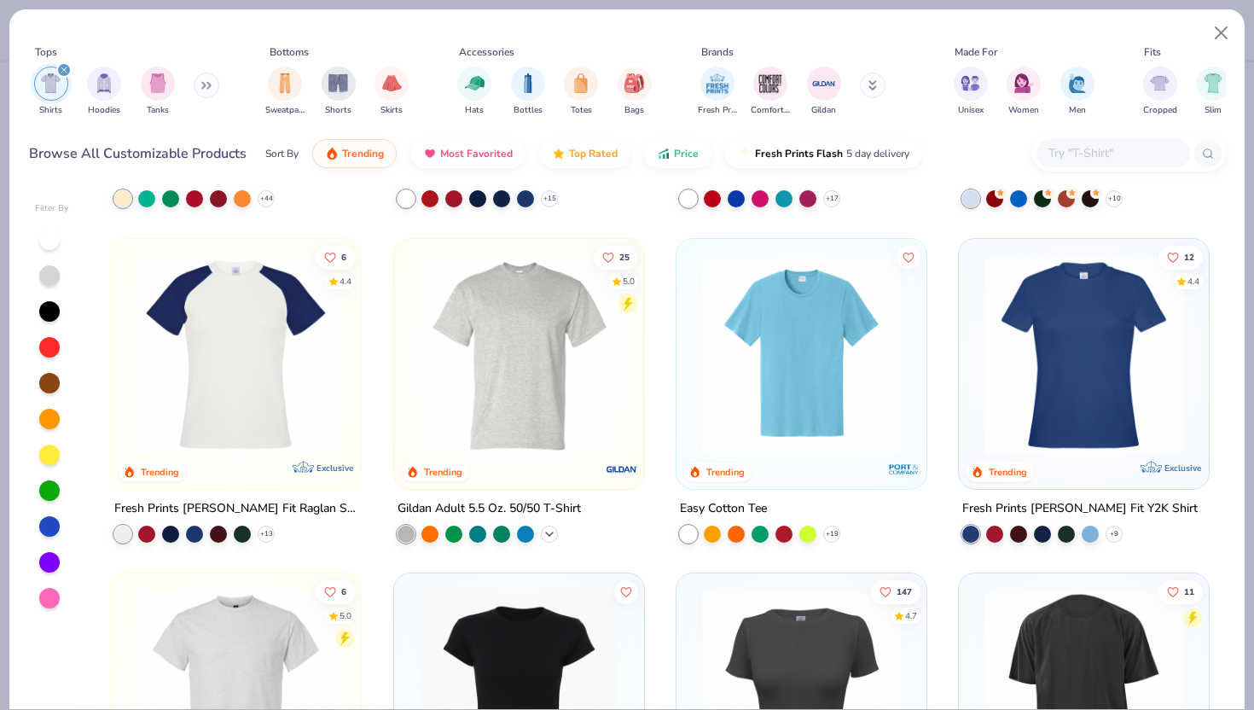
click at [548, 535] on icon at bounding box center [550, 534] width 14 height 14
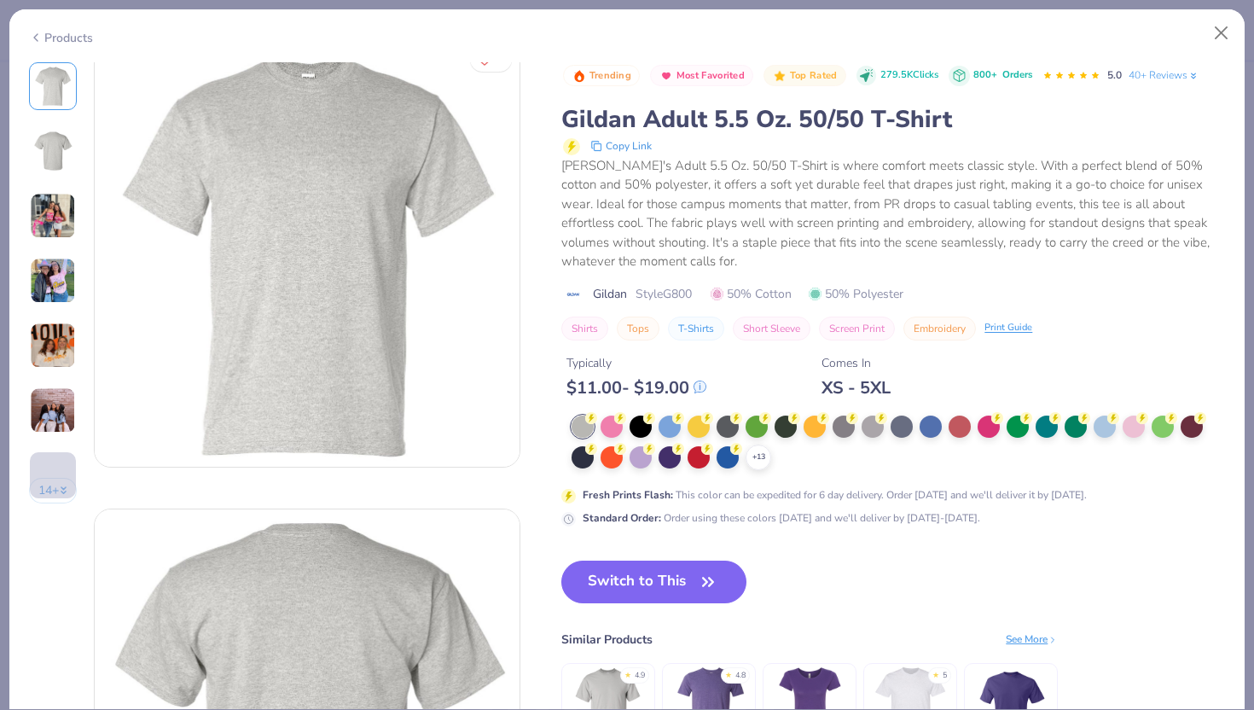
scroll to position [22, 0]
click at [752, 454] on icon at bounding box center [759, 457] width 14 height 14
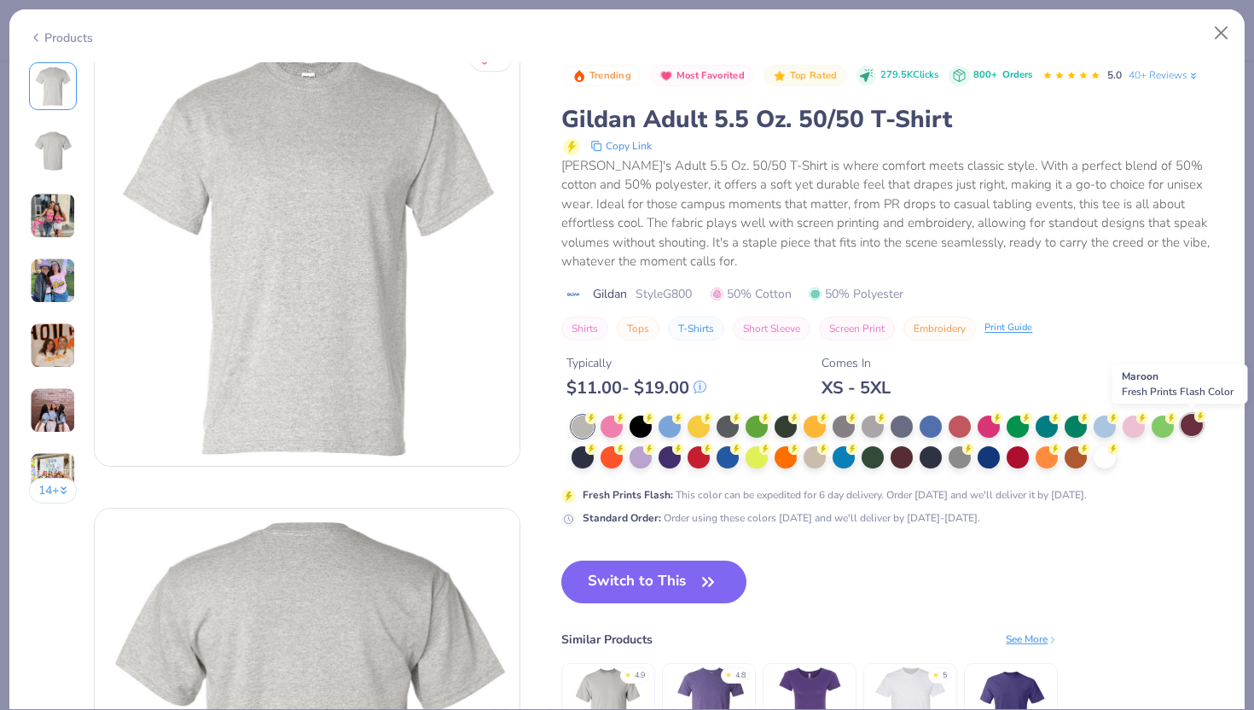
click at [1188, 429] on div at bounding box center [1192, 425] width 22 height 22
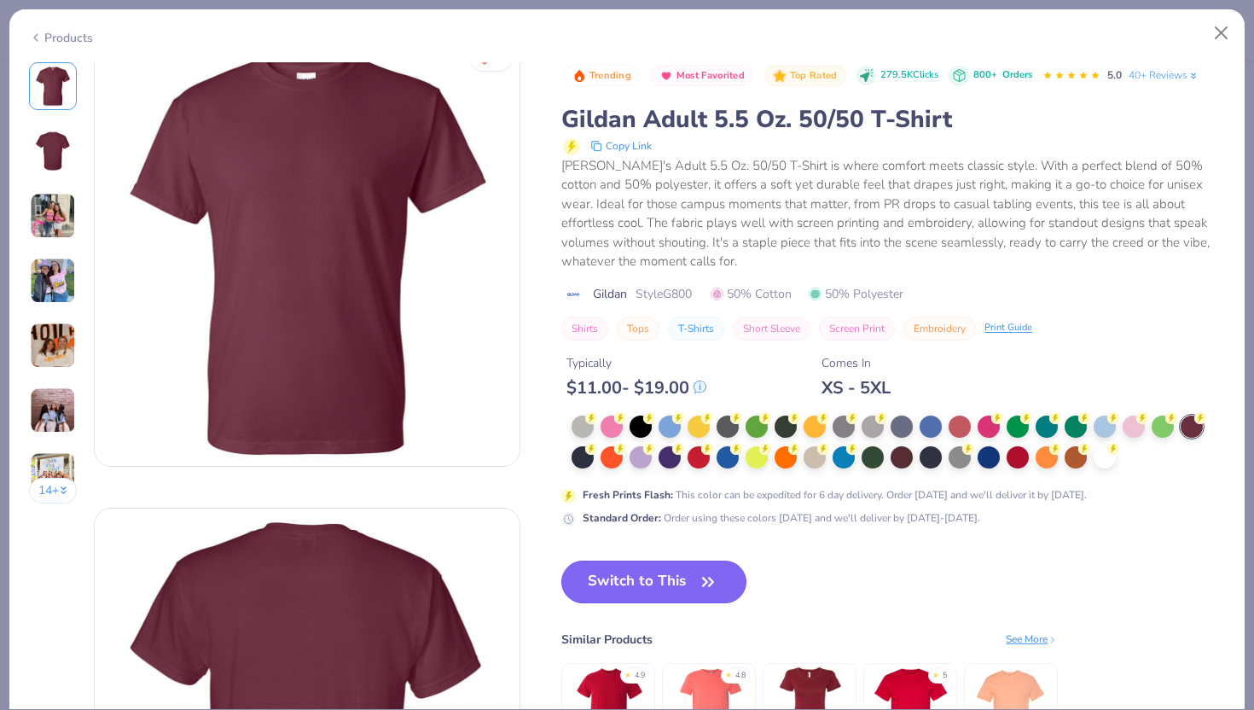
click at [653, 589] on button "Switch to This" at bounding box center [653, 581] width 185 height 43
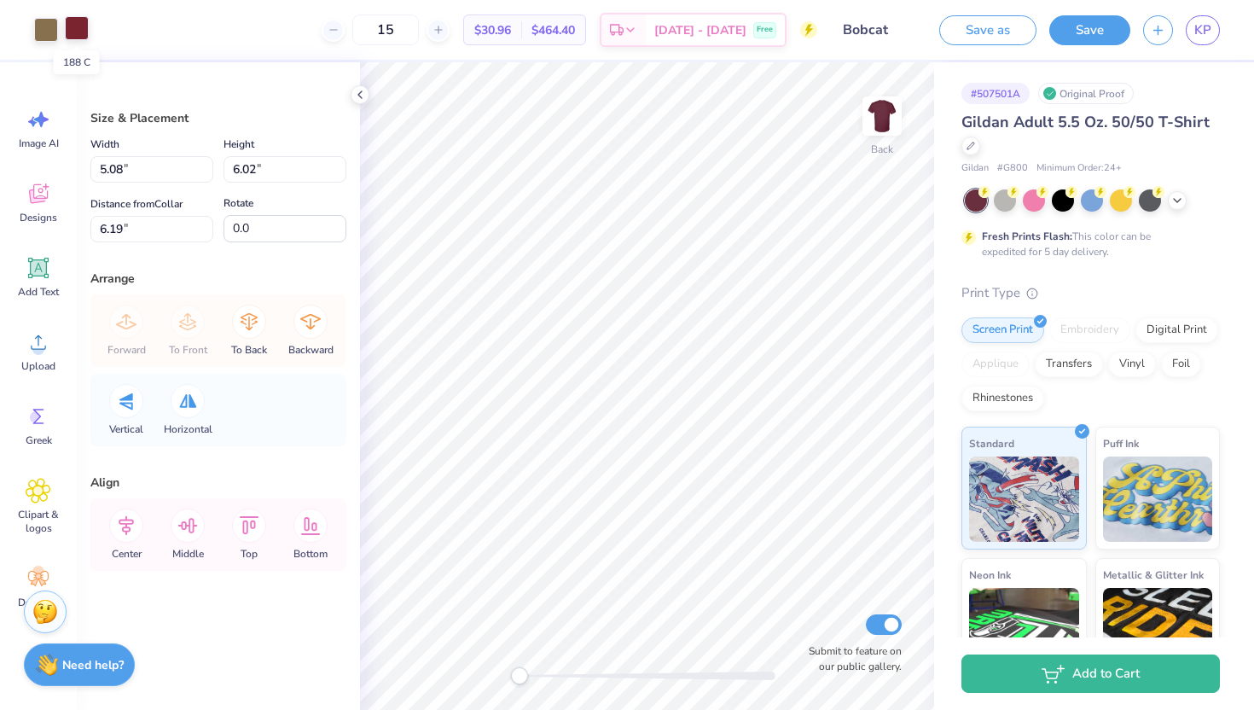
click at [78, 38] on div at bounding box center [77, 28] width 24 height 24
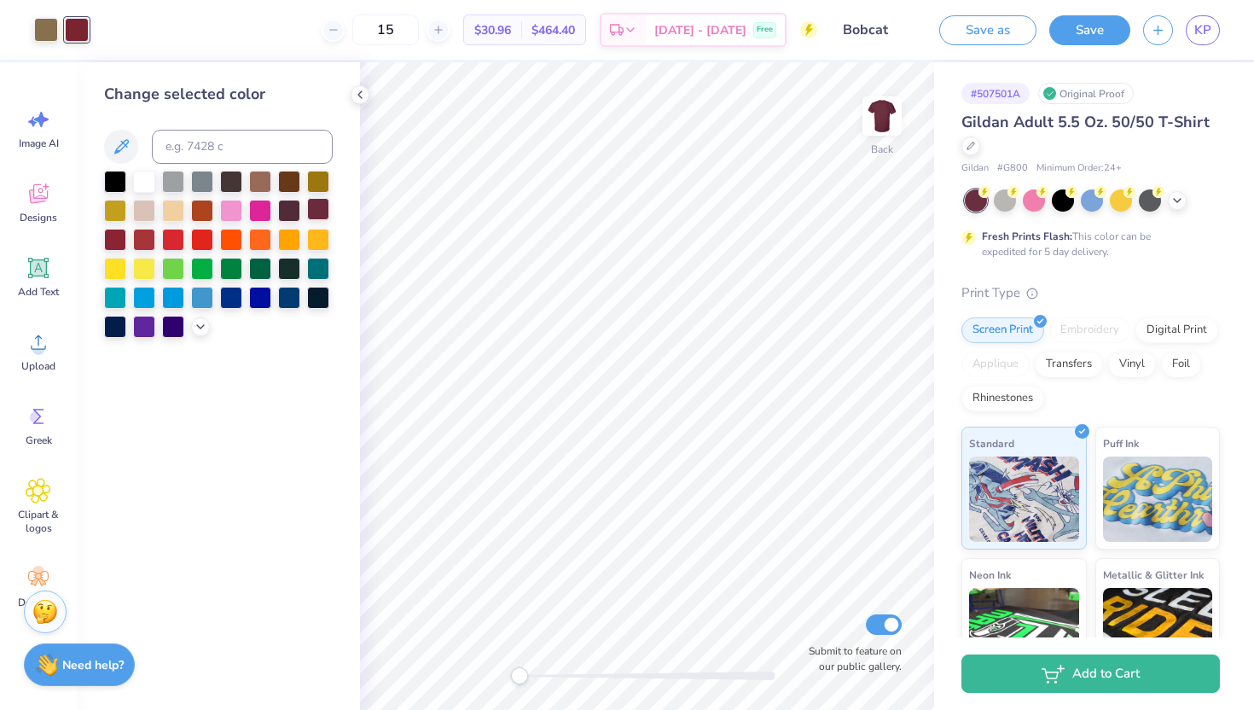
click at [323, 214] on div at bounding box center [318, 209] width 22 height 22
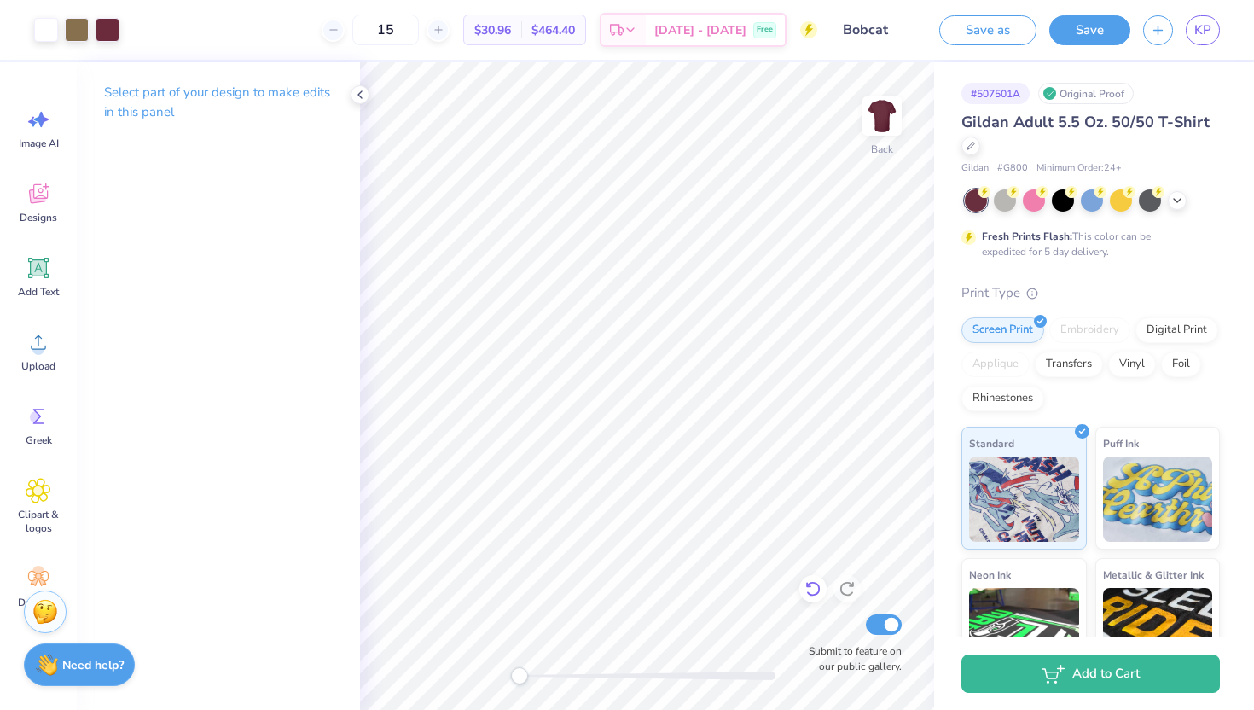
click at [810, 590] on icon at bounding box center [812, 588] width 17 height 17
click at [974, 139] on div at bounding box center [970, 144] width 19 height 19
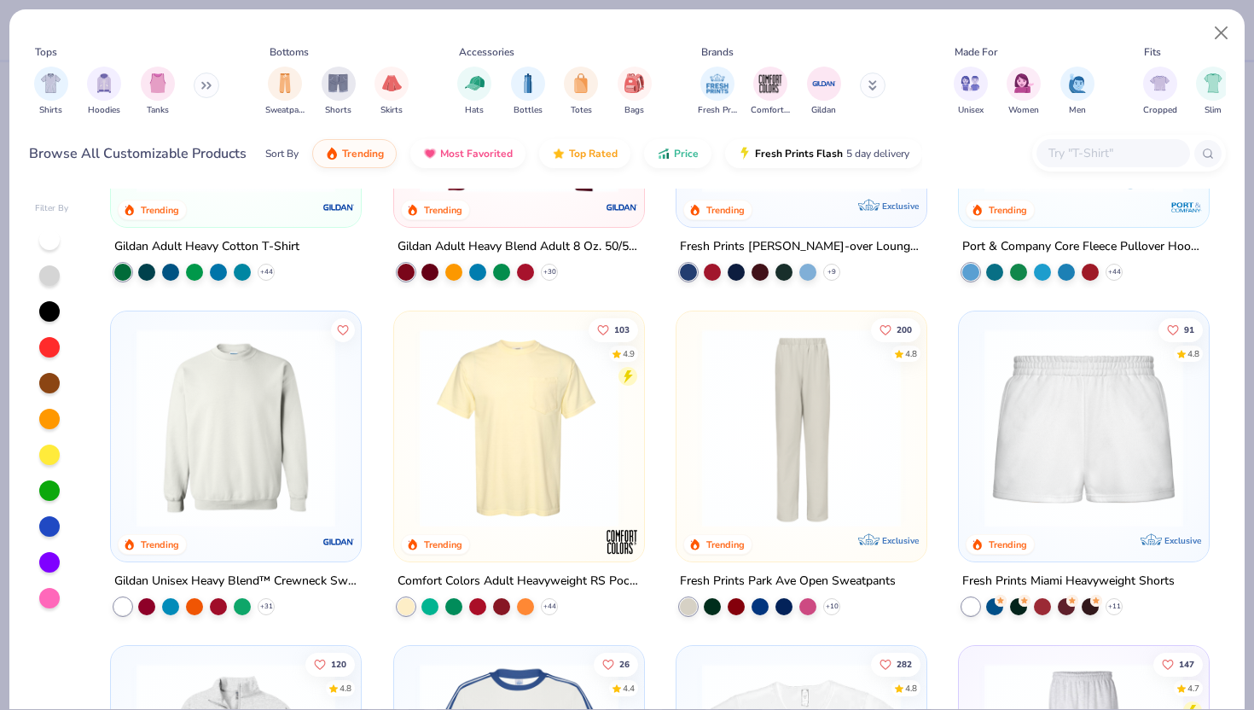
scroll to position [1280, 0]
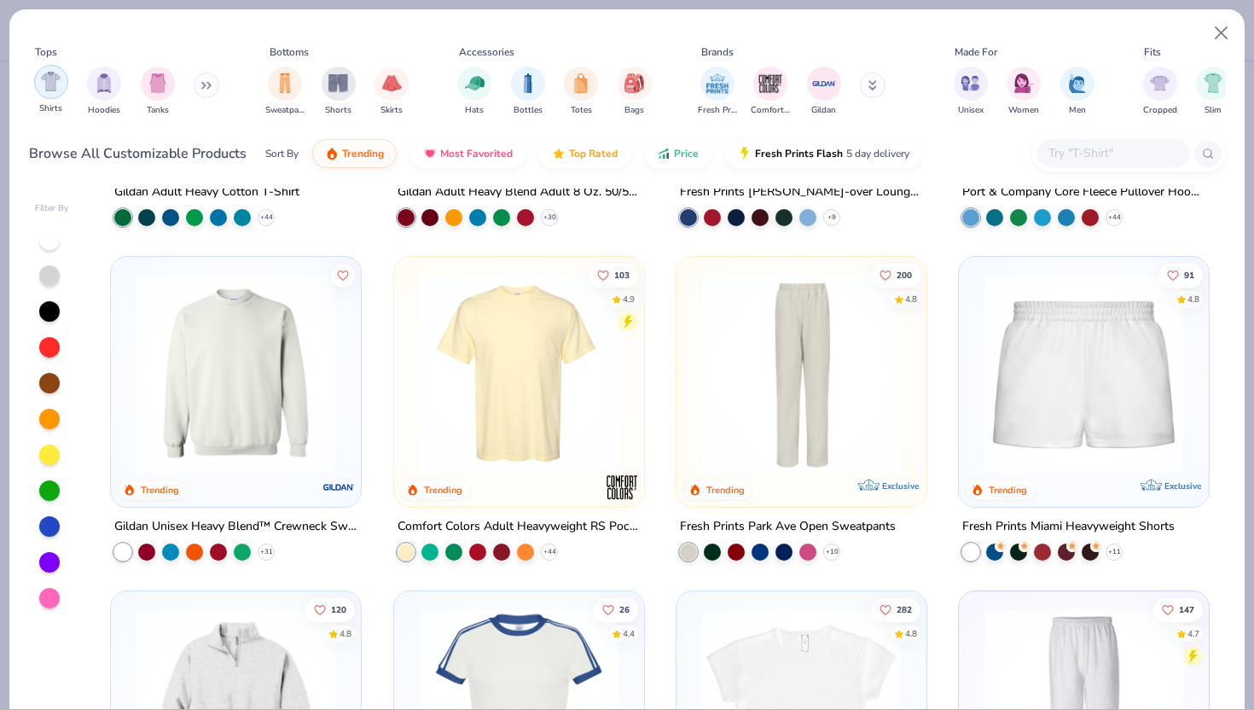
click at [51, 90] on img "filter for Shirts" at bounding box center [51, 82] width 20 height 20
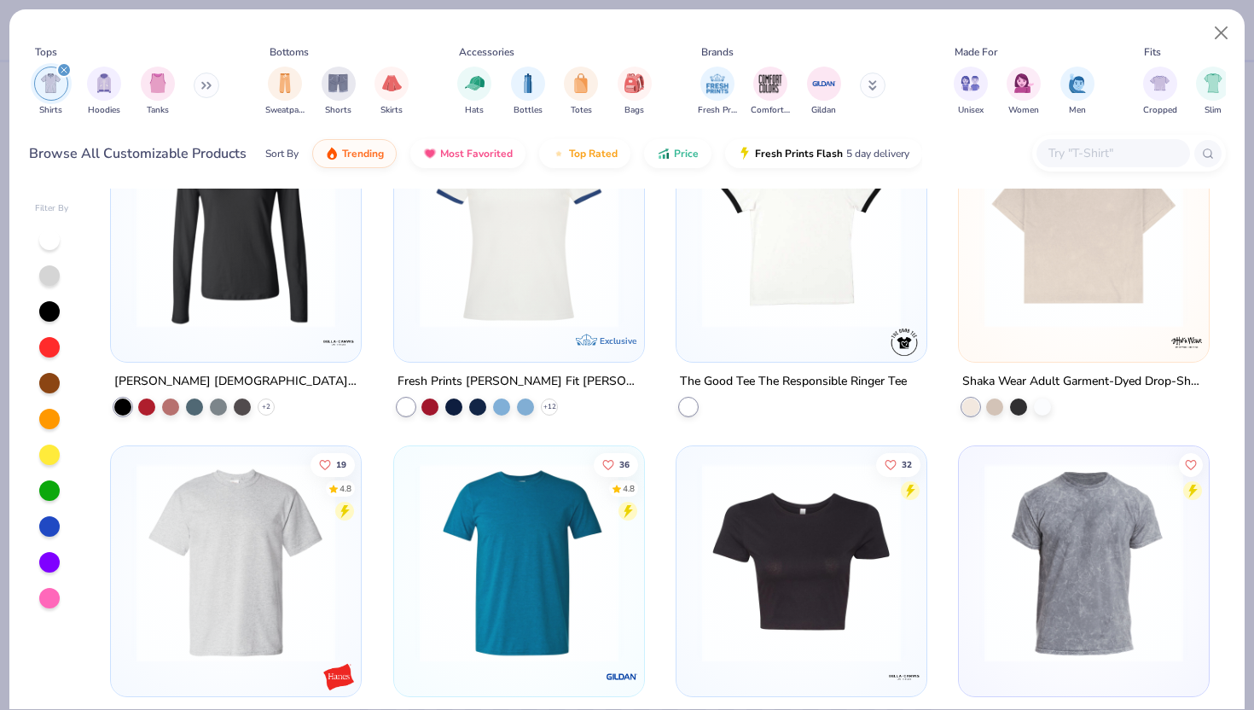
scroll to position [2431, 0]
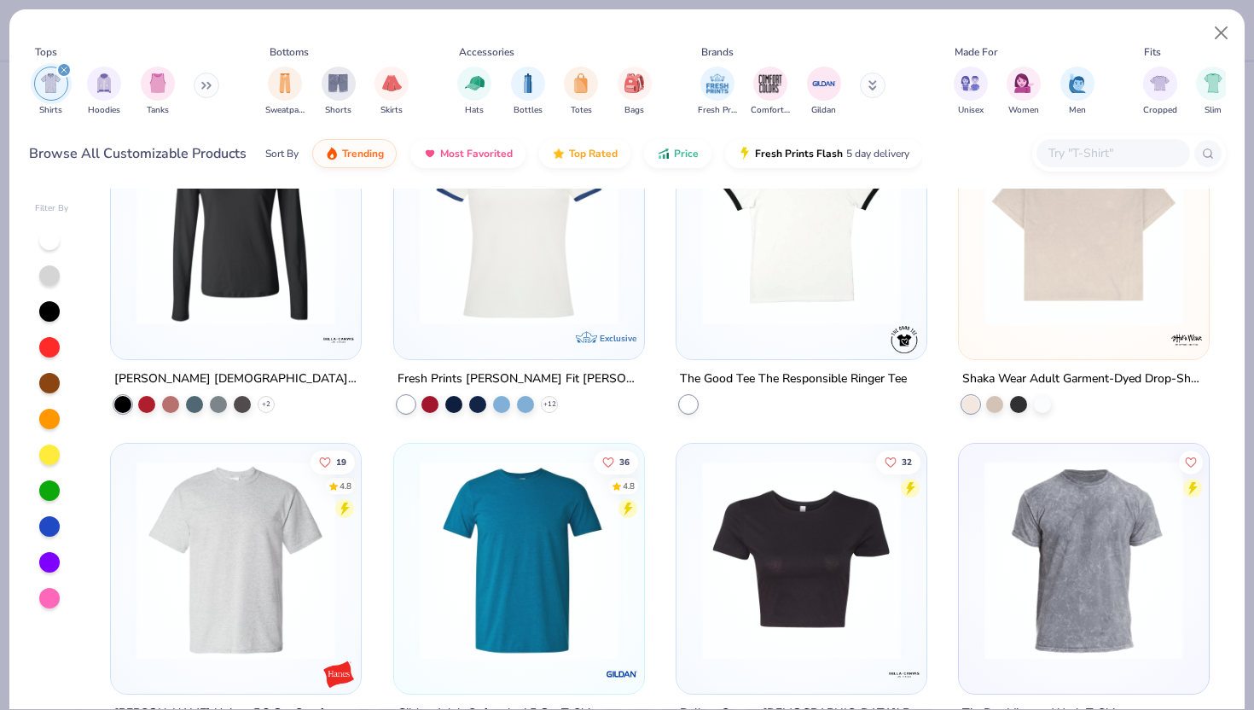
click at [867, 83] on button at bounding box center [873, 86] width 26 height 26
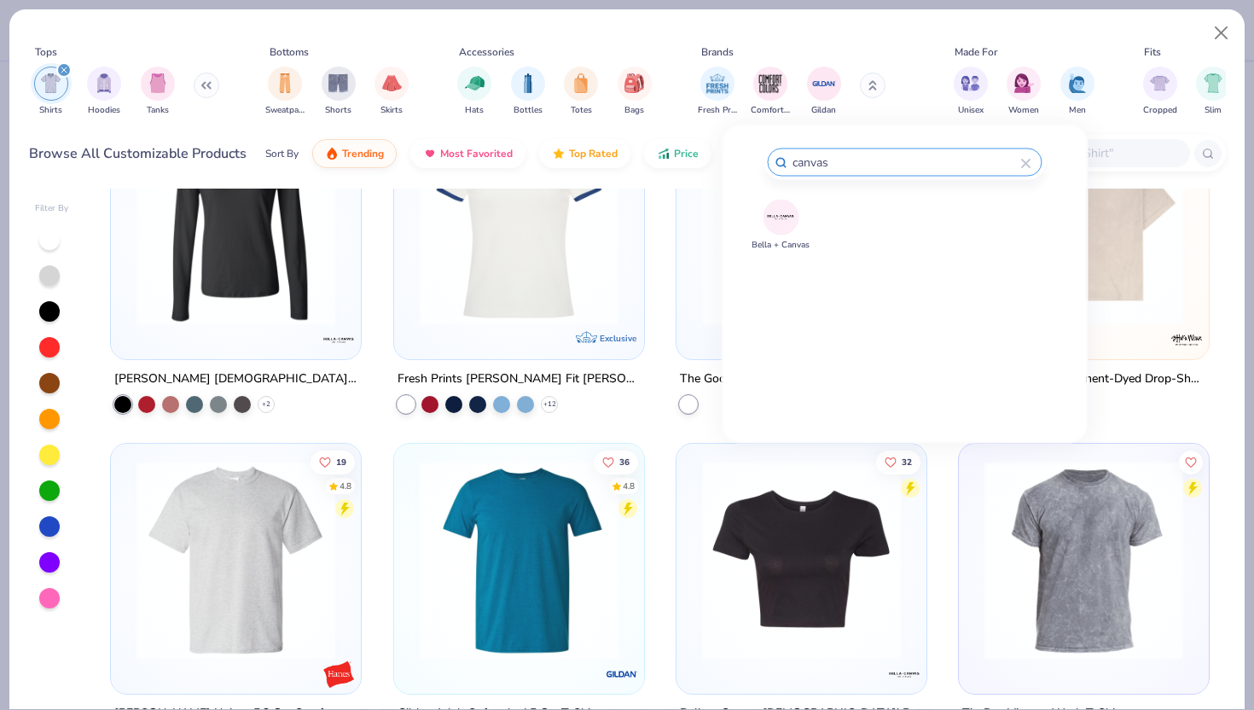
type input "canvas"
click at [781, 210] on img at bounding box center [781, 217] width 30 height 30
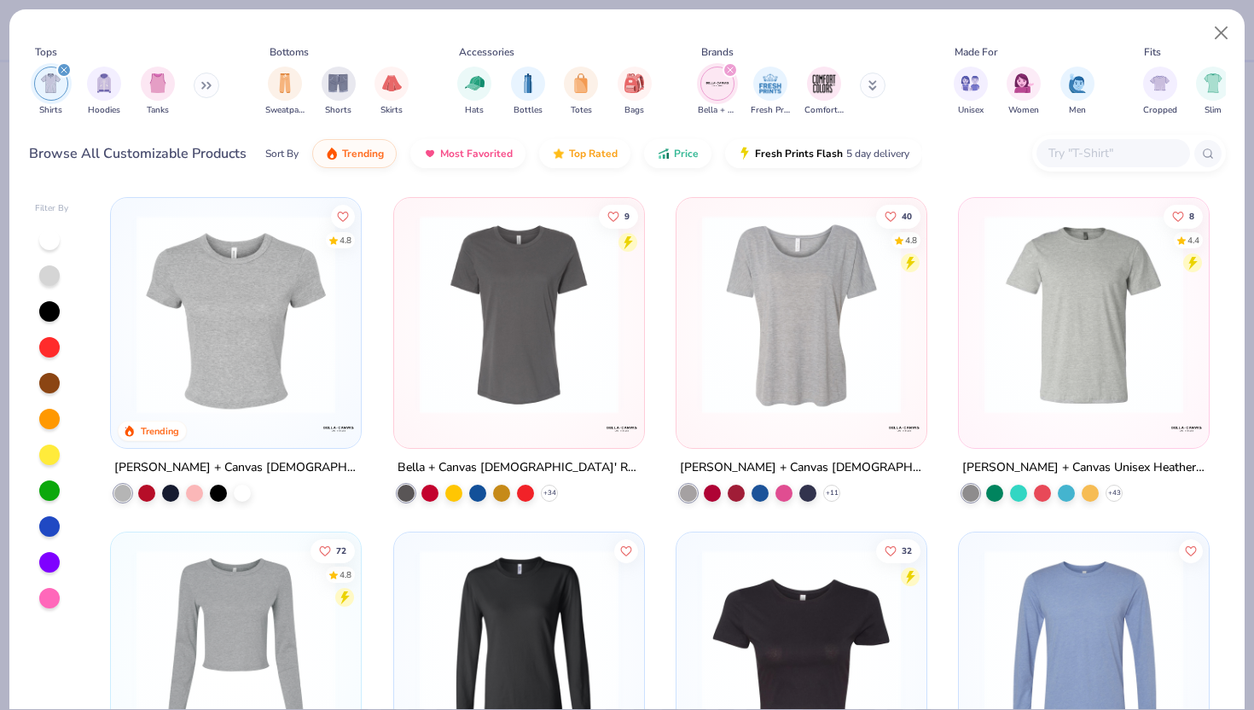
click at [1096, 333] on img at bounding box center [1084, 314] width 216 height 199
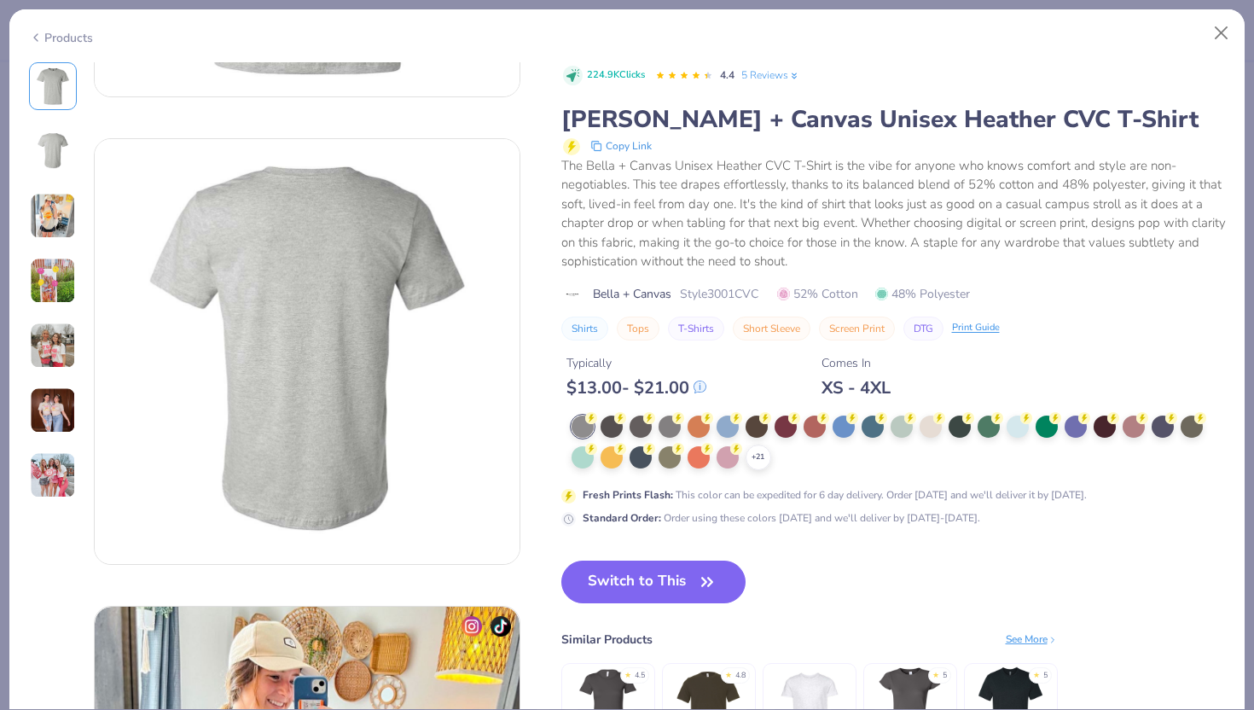
scroll to position [393, 0]
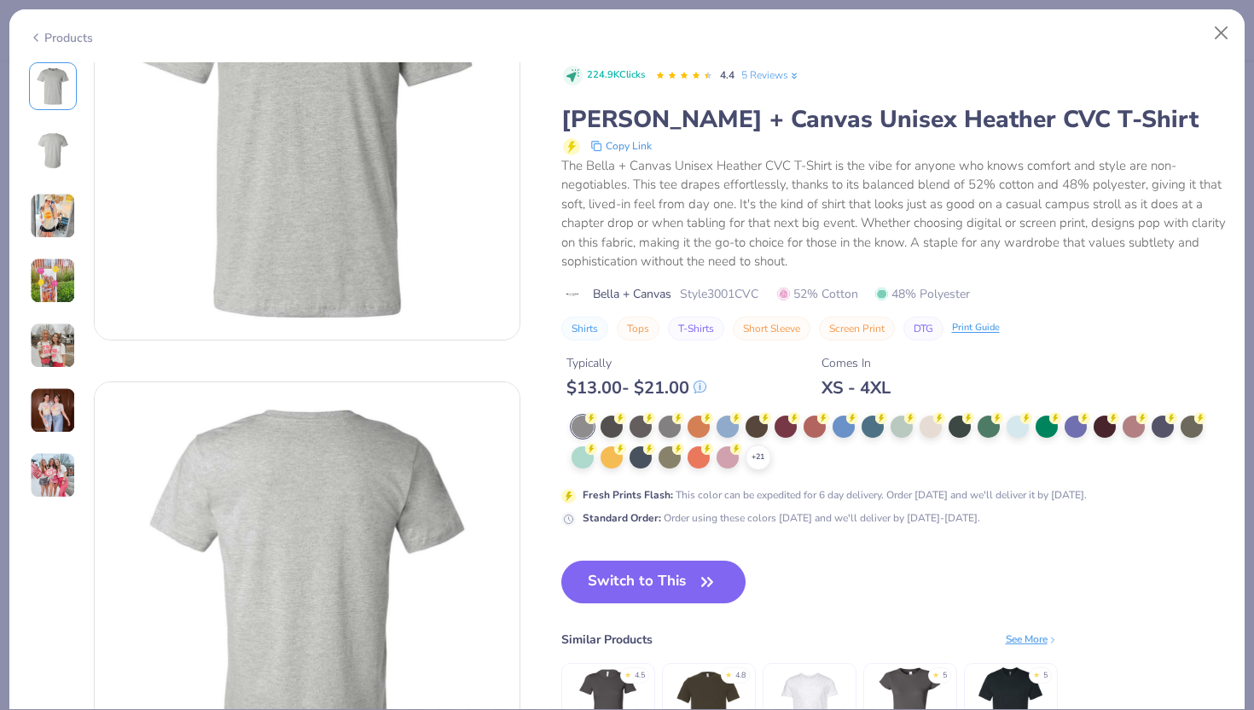
click at [56, 158] on img at bounding box center [52, 151] width 41 height 41
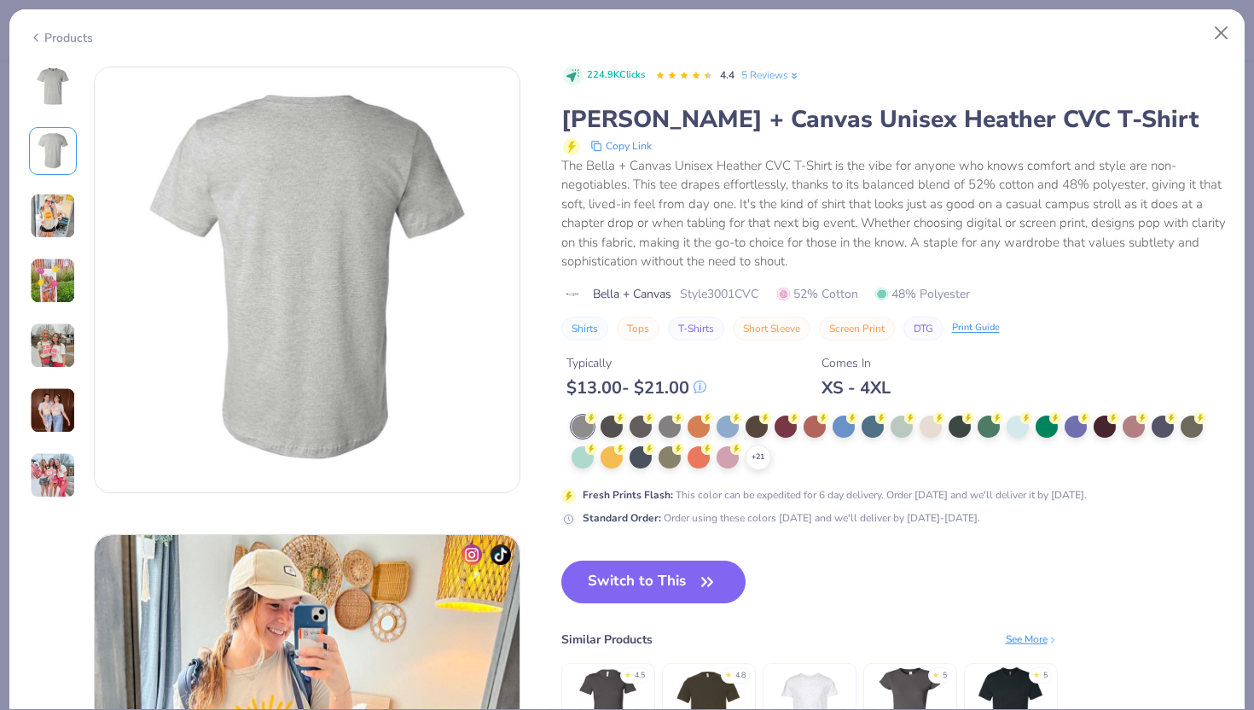
scroll to position [467, 0]
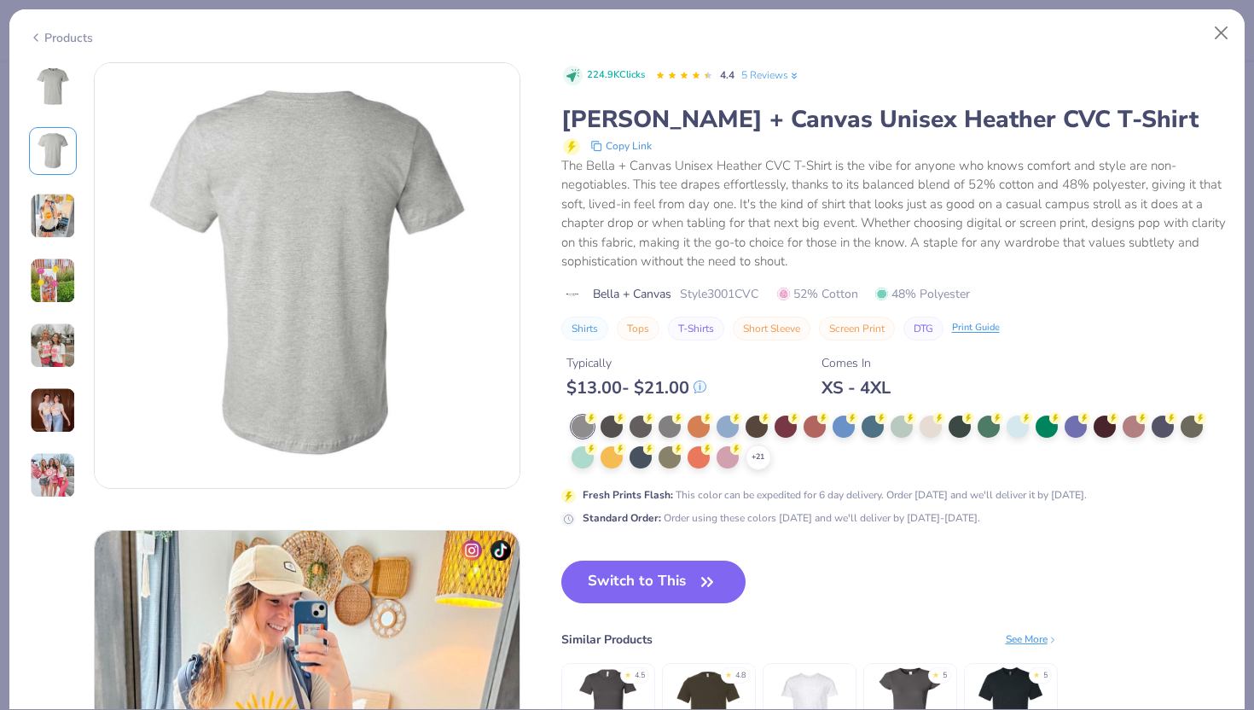
click at [55, 186] on div at bounding box center [53, 280] width 48 height 437
click at [54, 215] on img at bounding box center [53, 216] width 46 height 46
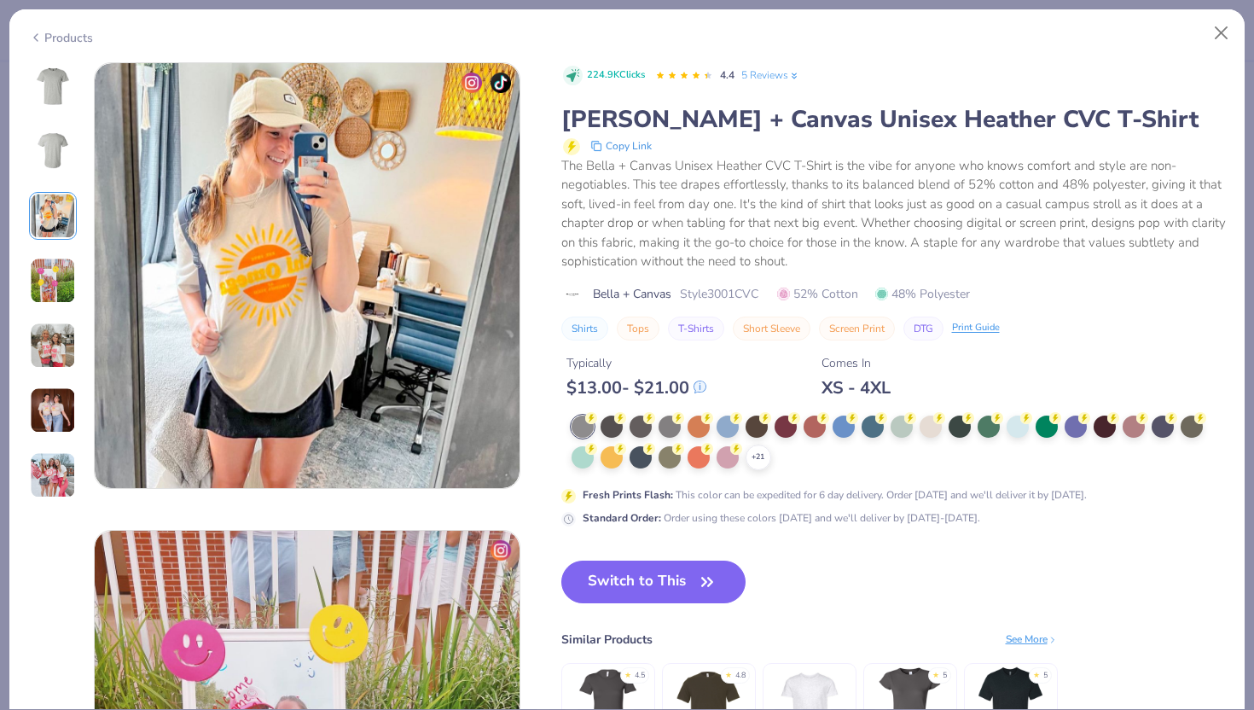
click at [54, 258] on img at bounding box center [53, 281] width 46 height 46
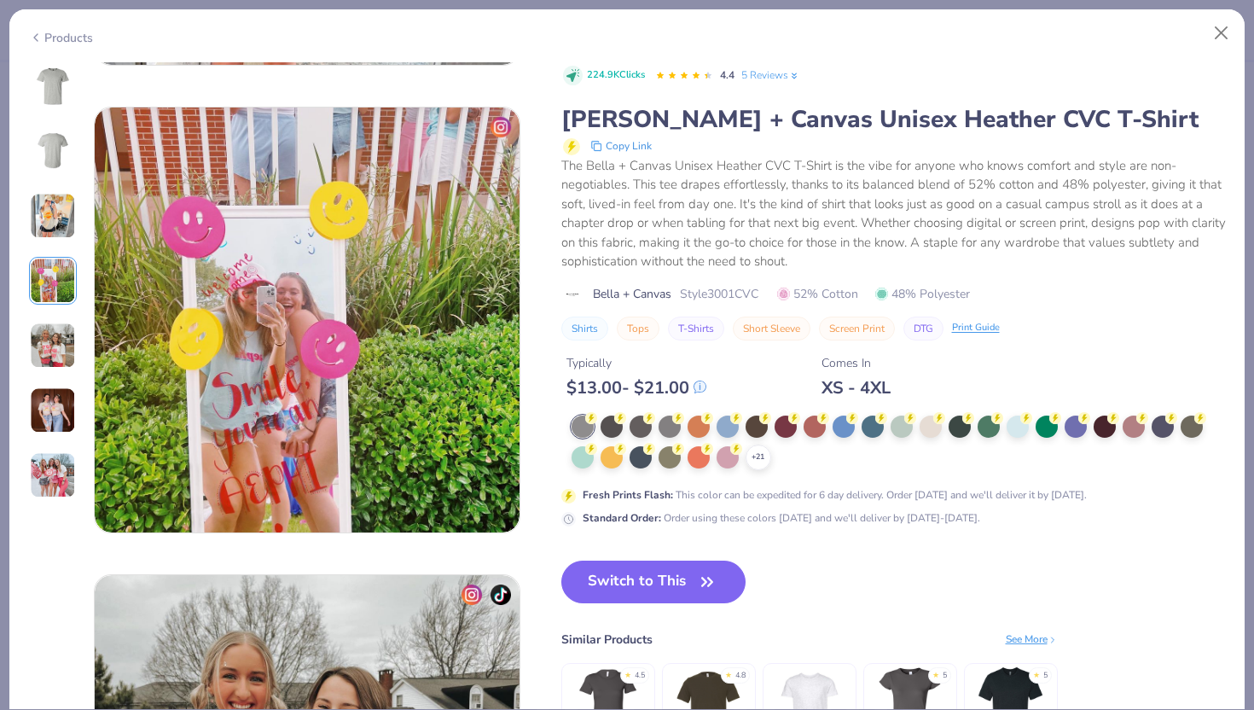
scroll to position [1402, 0]
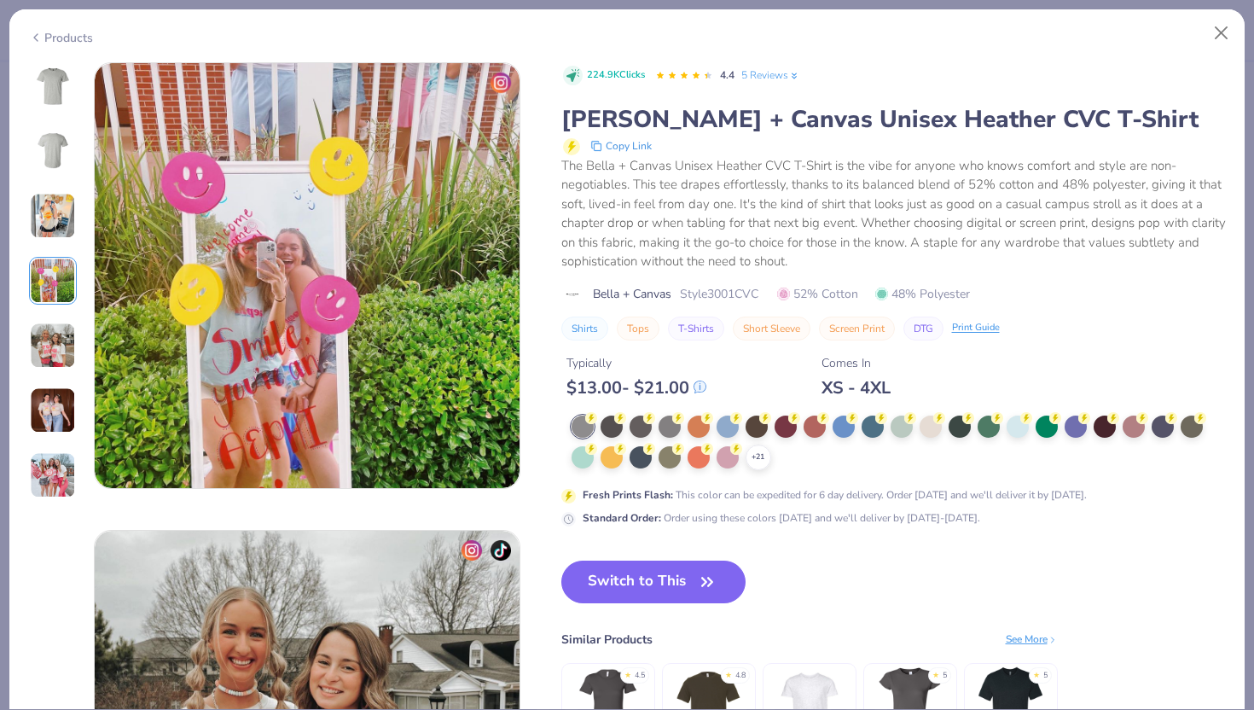
click at [52, 310] on div at bounding box center [53, 280] width 48 height 437
click at [55, 278] on img at bounding box center [53, 281] width 46 height 46
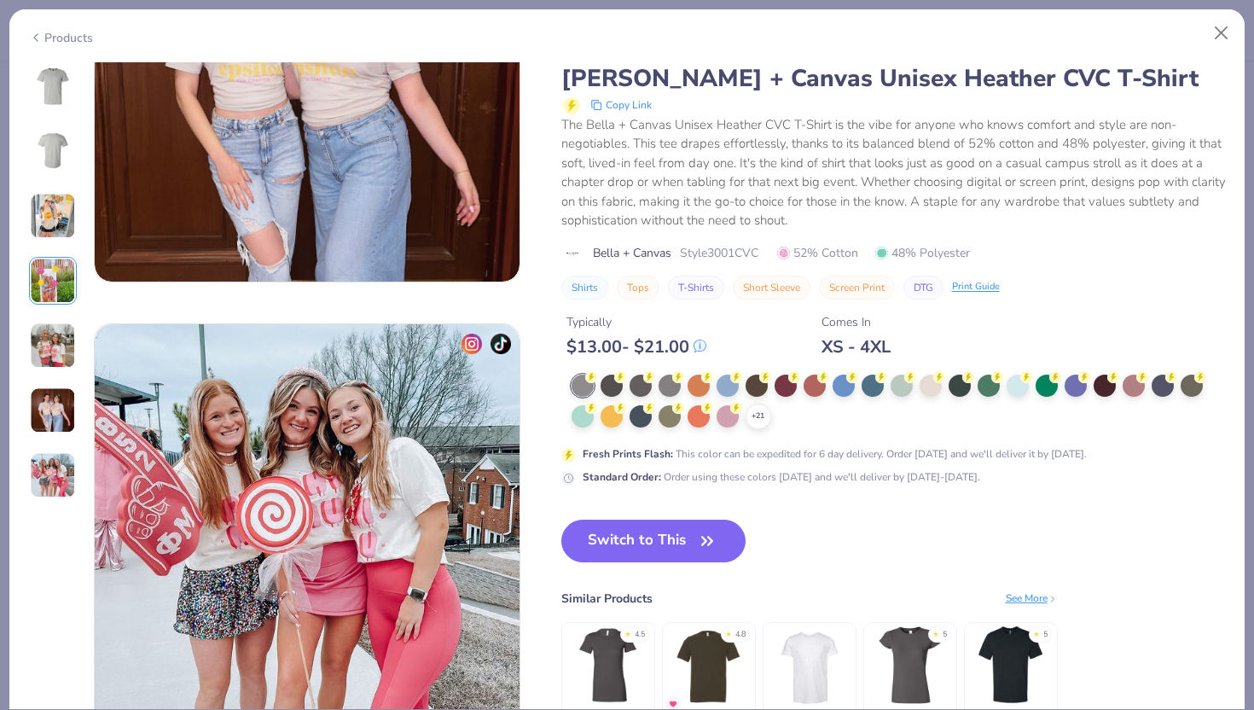
scroll to position [2543, 0]
click at [783, 390] on div at bounding box center [786, 385] width 22 height 22
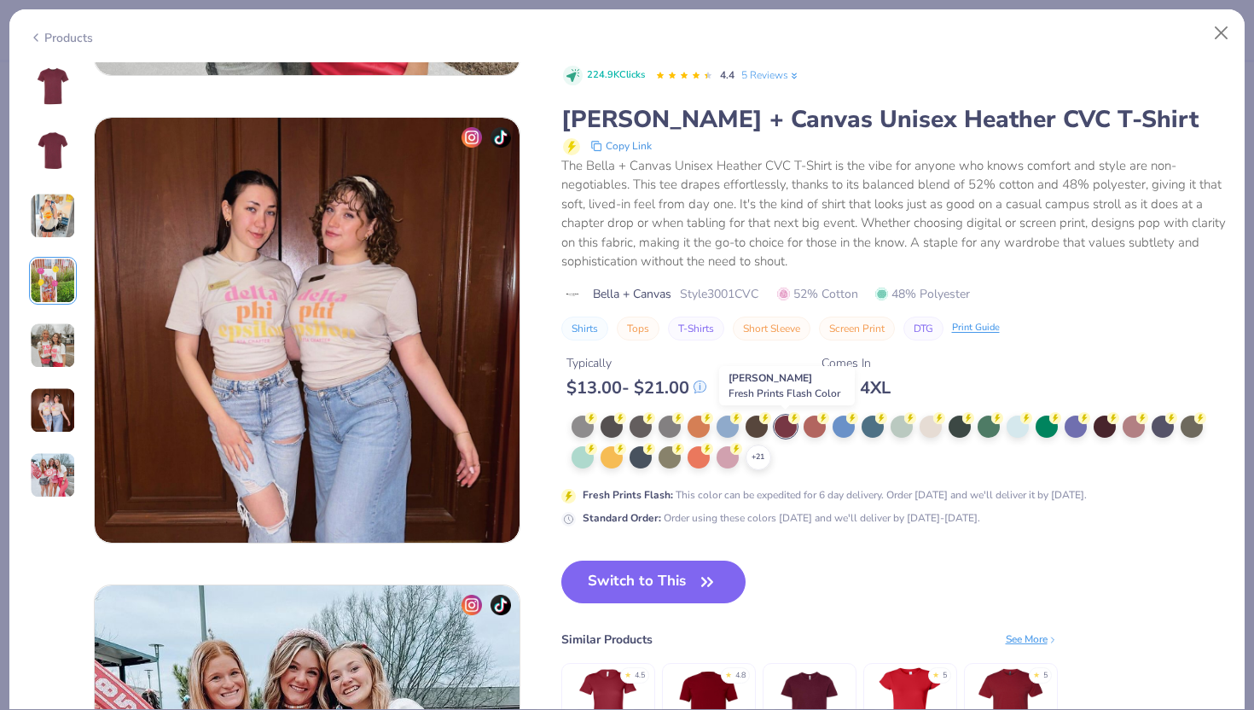
scroll to position [2266, 0]
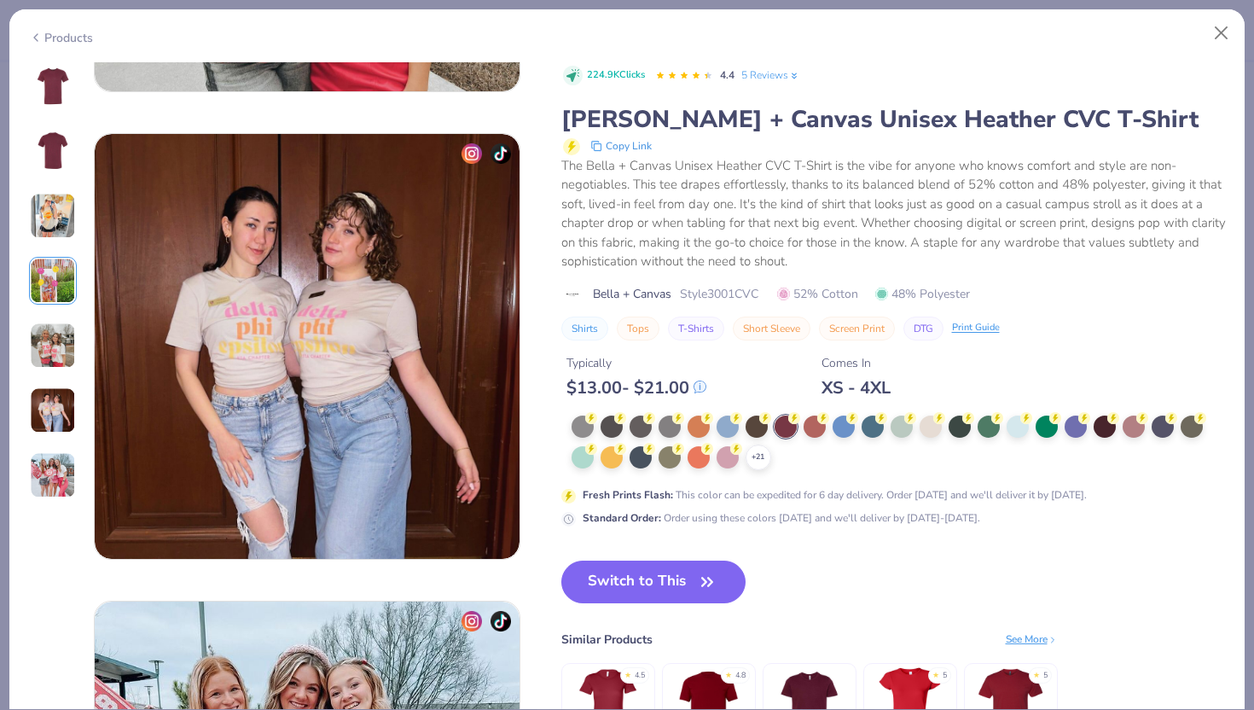
click at [52, 80] on img at bounding box center [52, 86] width 41 height 41
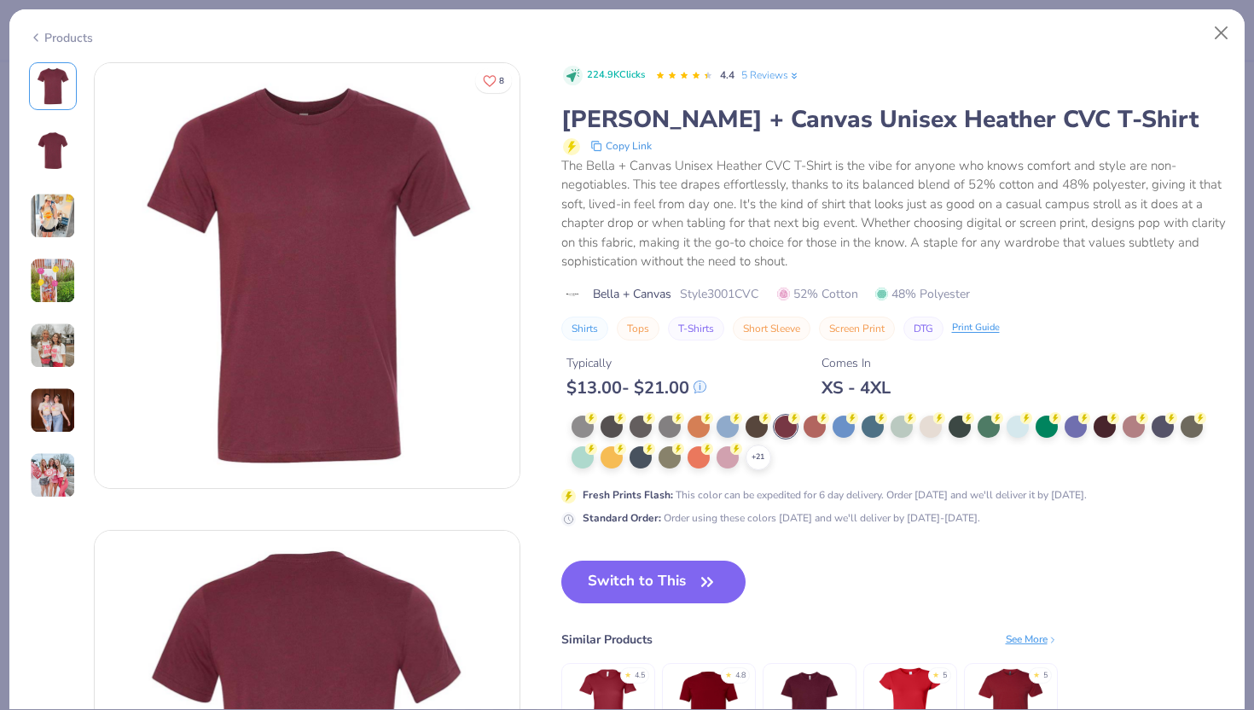
scroll to position [0, 0]
click at [761, 462] on icon at bounding box center [759, 457] width 14 height 14
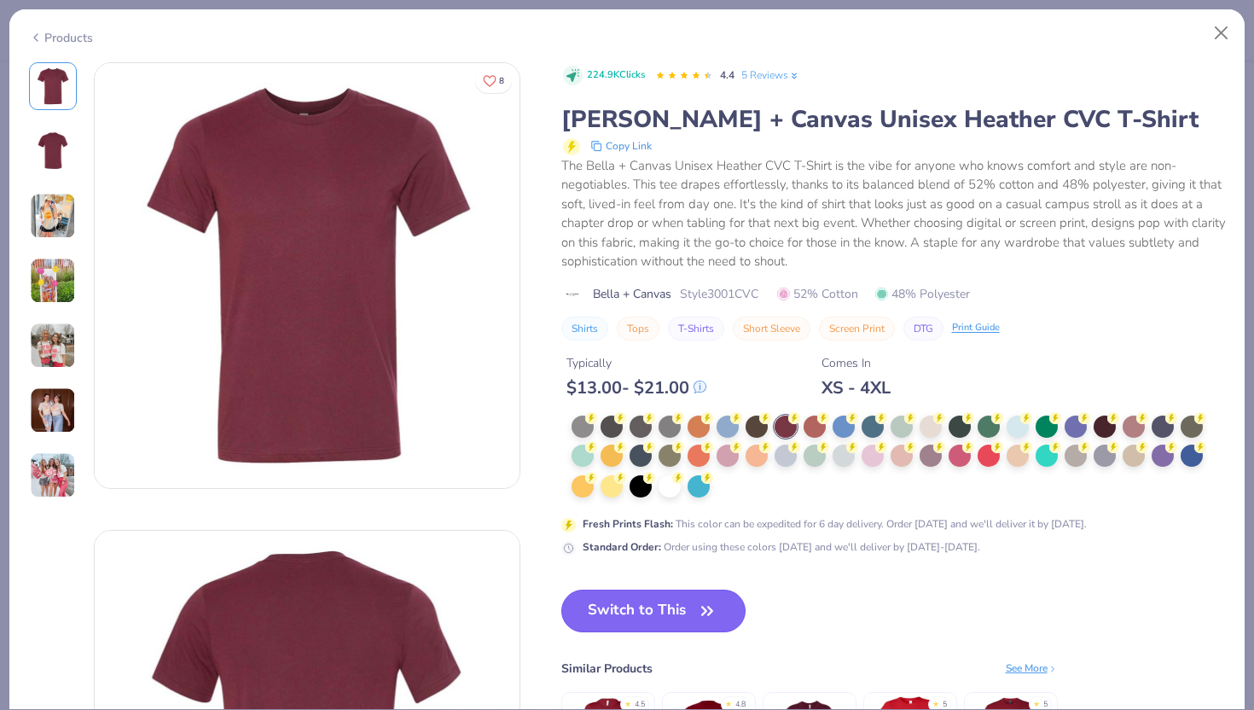
click at [693, 610] on button "Switch to This" at bounding box center [653, 610] width 185 height 43
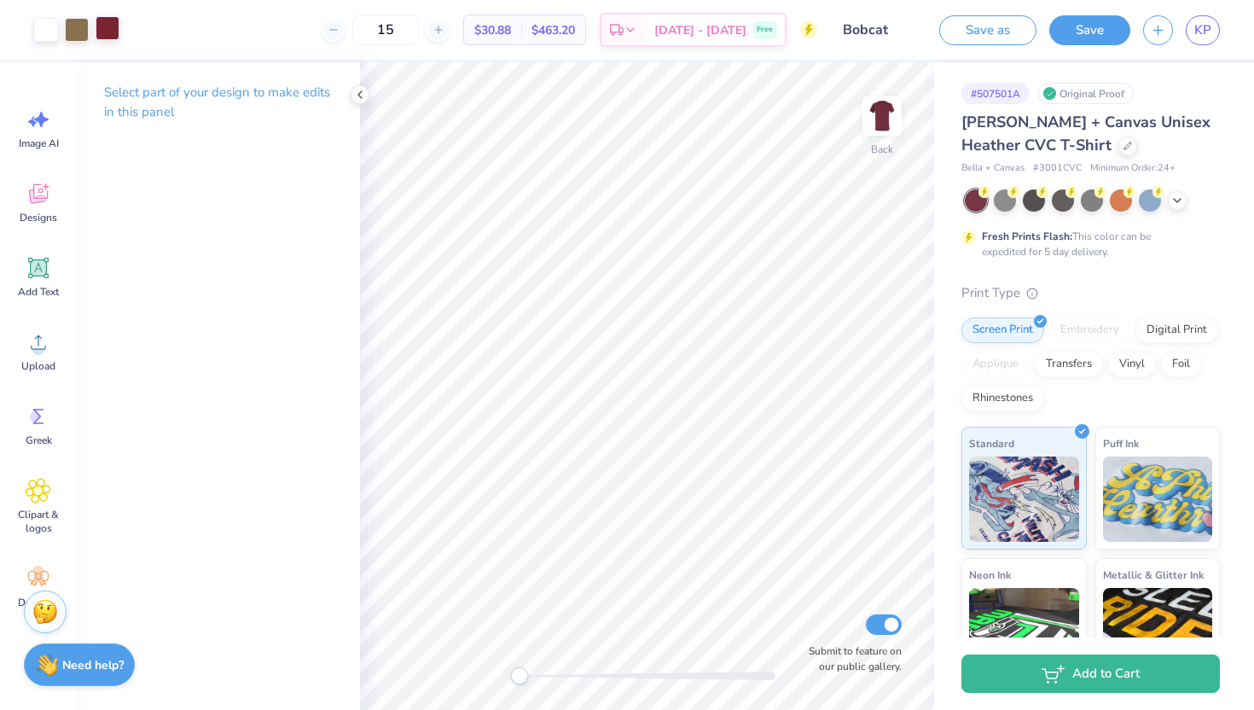
click at [110, 32] on div at bounding box center [108, 28] width 24 height 24
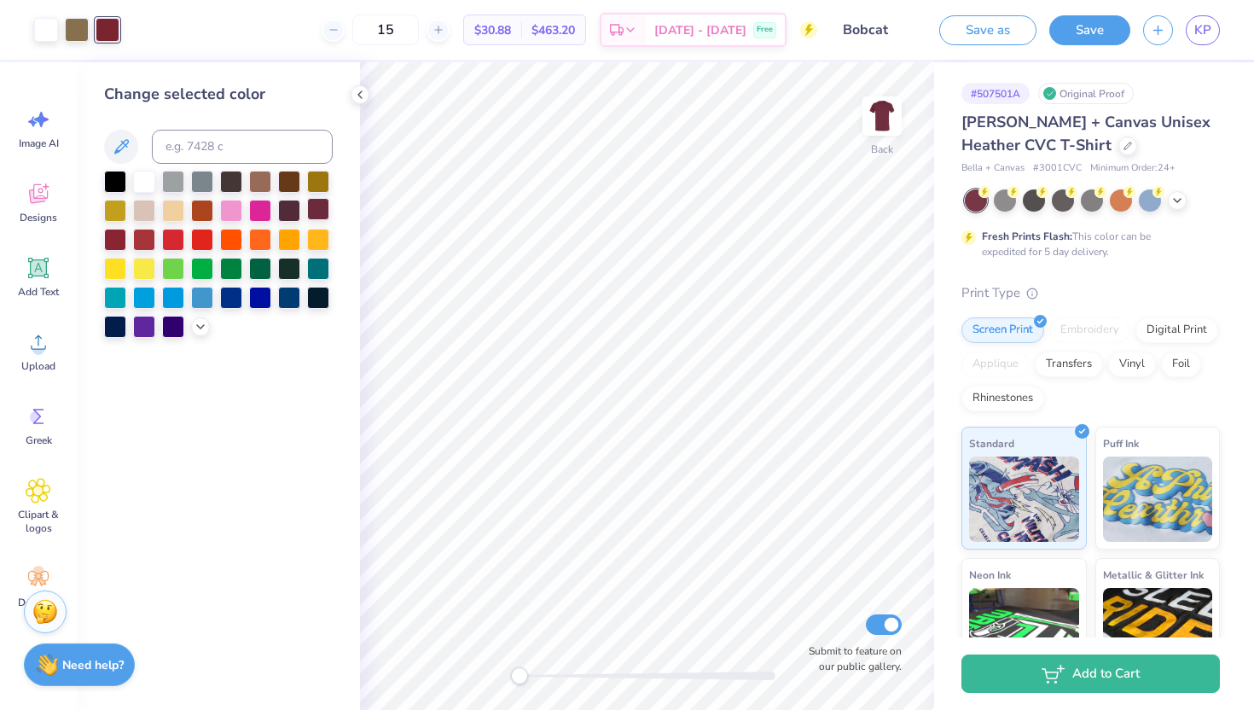
click at [328, 212] on div at bounding box center [318, 209] width 22 height 22
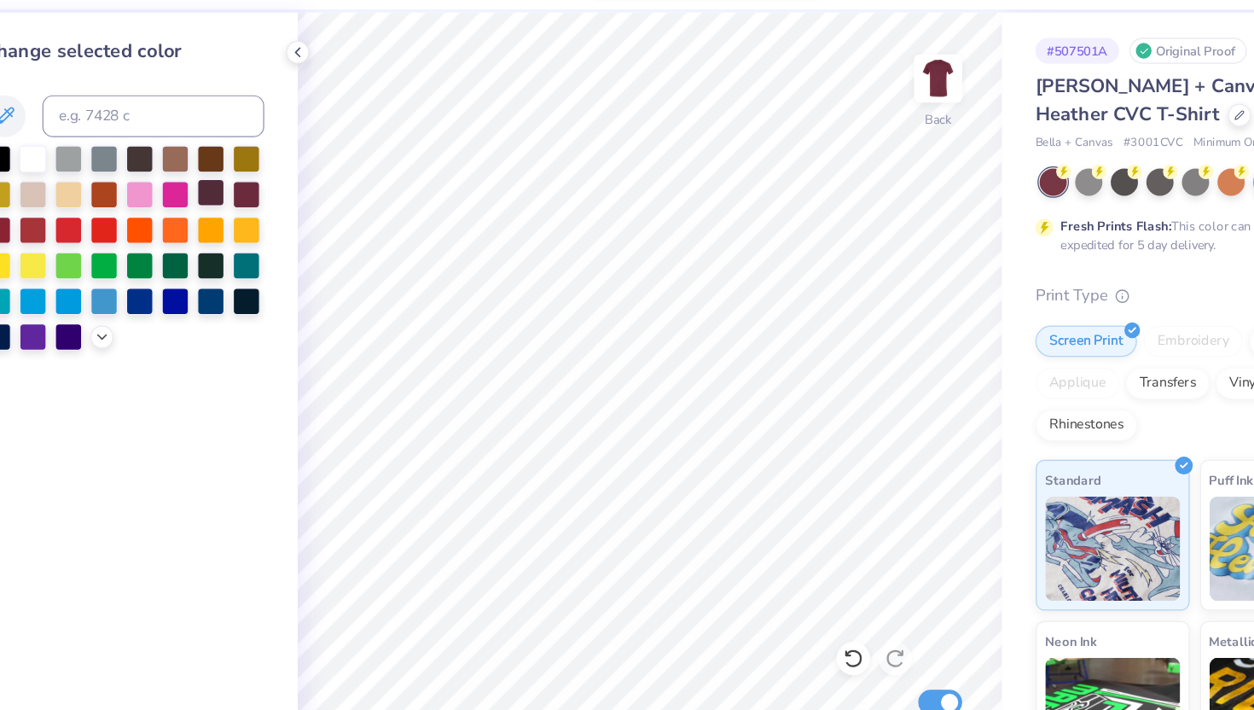
click at [283, 218] on div at bounding box center [289, 209] width 22 height 22
click at [319, 215] on div at bounding box center [318, 209] width 22 height 22
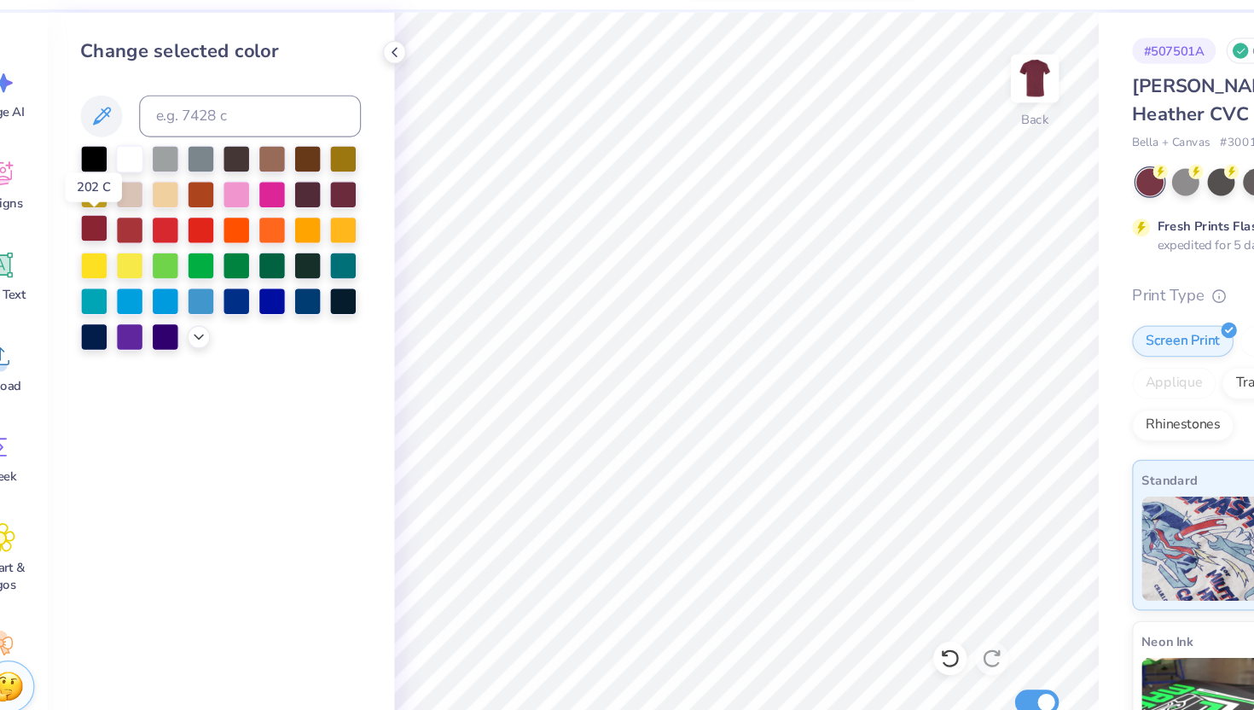
click at [114, 237] on div at bounding box center [115, 238] width 22 height 22
click at [204, 328] on icon at bounding box center [201, 325] width 14 height 14
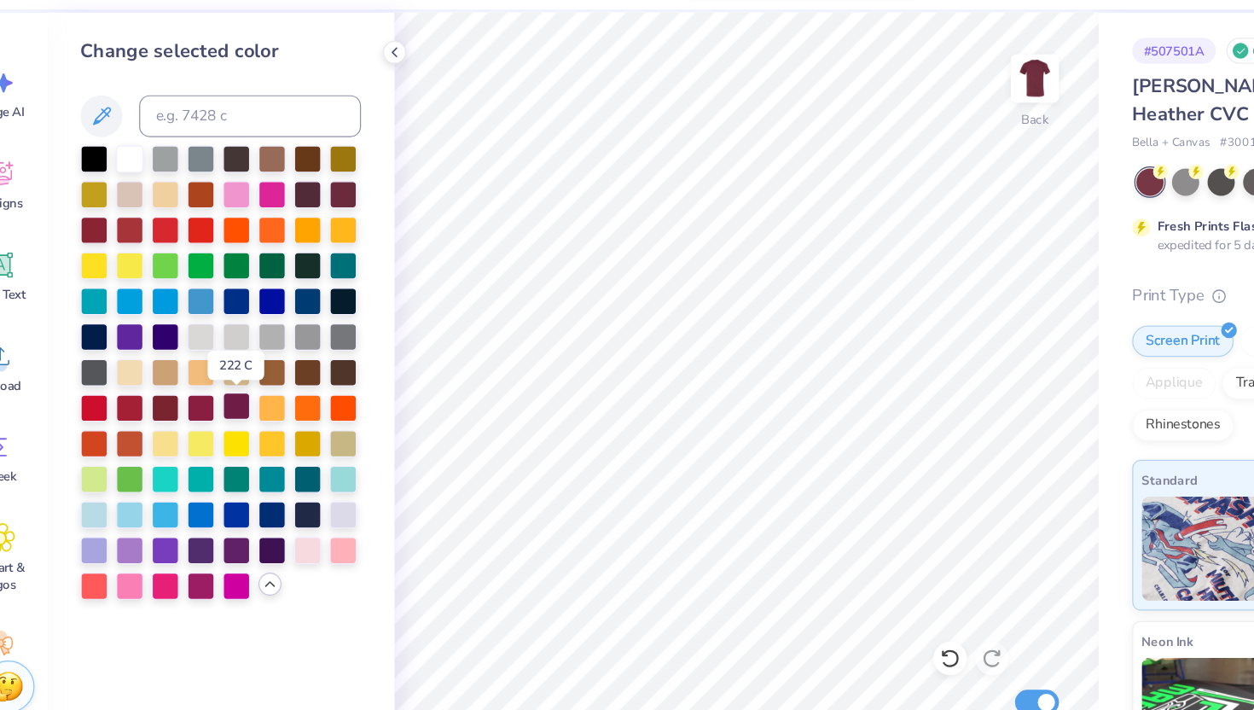
click at [224, 390] on div at bounding box center [231, 383] width 22 height 22
click at [204, 386] on div at bounding box center [202, 383] width 22 height 22
click at [179, 382] on div at bounding box center [173, 383] width 22 height 22
click at [147, 383] on div at bounding box center [144, 383] width 22 height 22
click at [115, 388] on div at bounding box center [115, 383] width 22 height 22
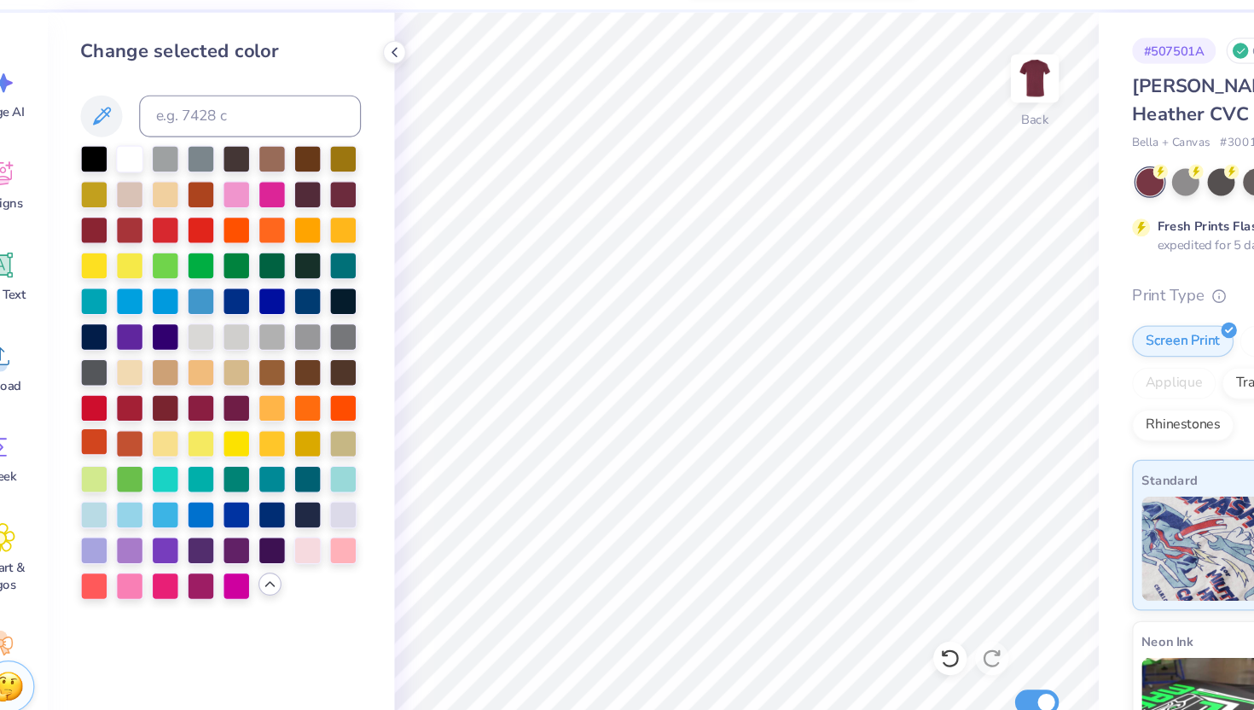
click at [114, 410] on div at bounding box center [115, 412] width 22 height 22
click at [140, 409] on div at bounding box center [144, 412] width 22 height 22
click at [119, 148] on icon at bounding box center [121, 146] width 20 height 20
click at [316, 209] on div at bounding box center [318, 209] width 22 height 22
click at [114, 240] on div at bounding box center [115, 238] width 22 height 22
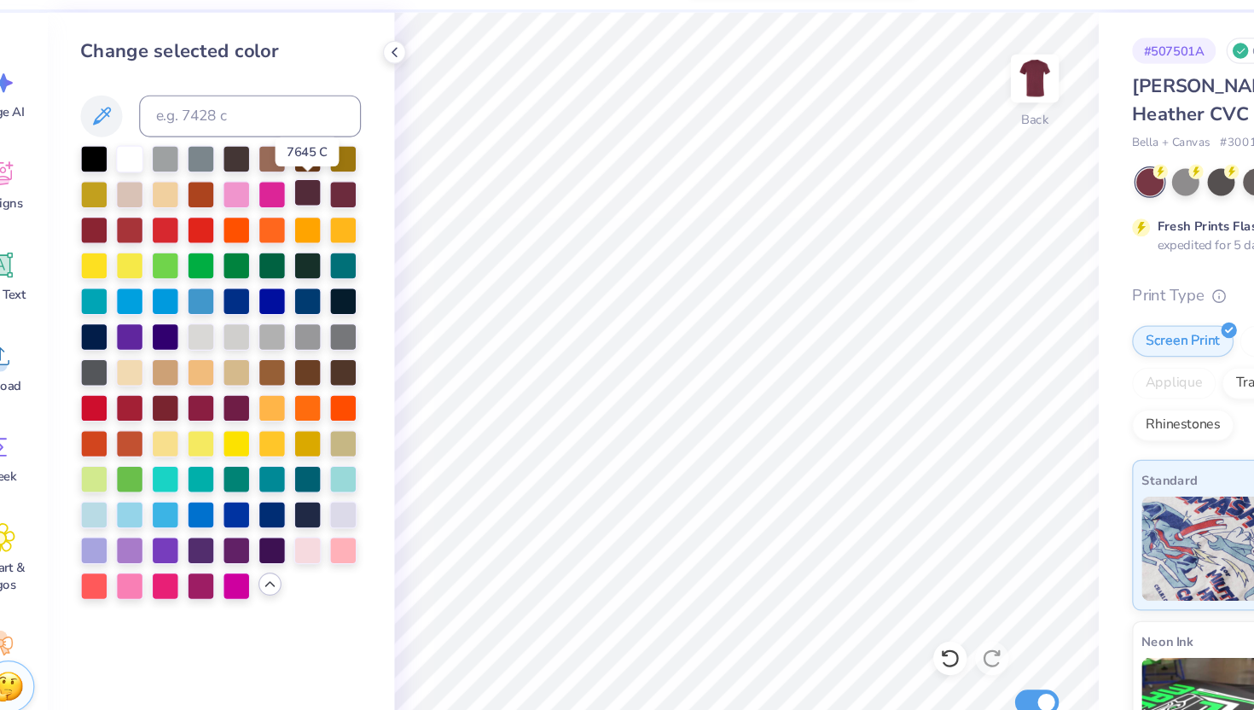
click at [291, 205] on div at bounding box center [289, 209] width 22 height 22
click at [320, 204] on div at bounding box center [318, 209] width 22 height 22
click at [203, 386] on div at bounding box center [202, 383] width 22 height 22
click at [174, 387] on div at bounding box center [173, 383] width 22 height 22
click at [146, 385] on div at bounding box center [144, 383] width 22 height 22
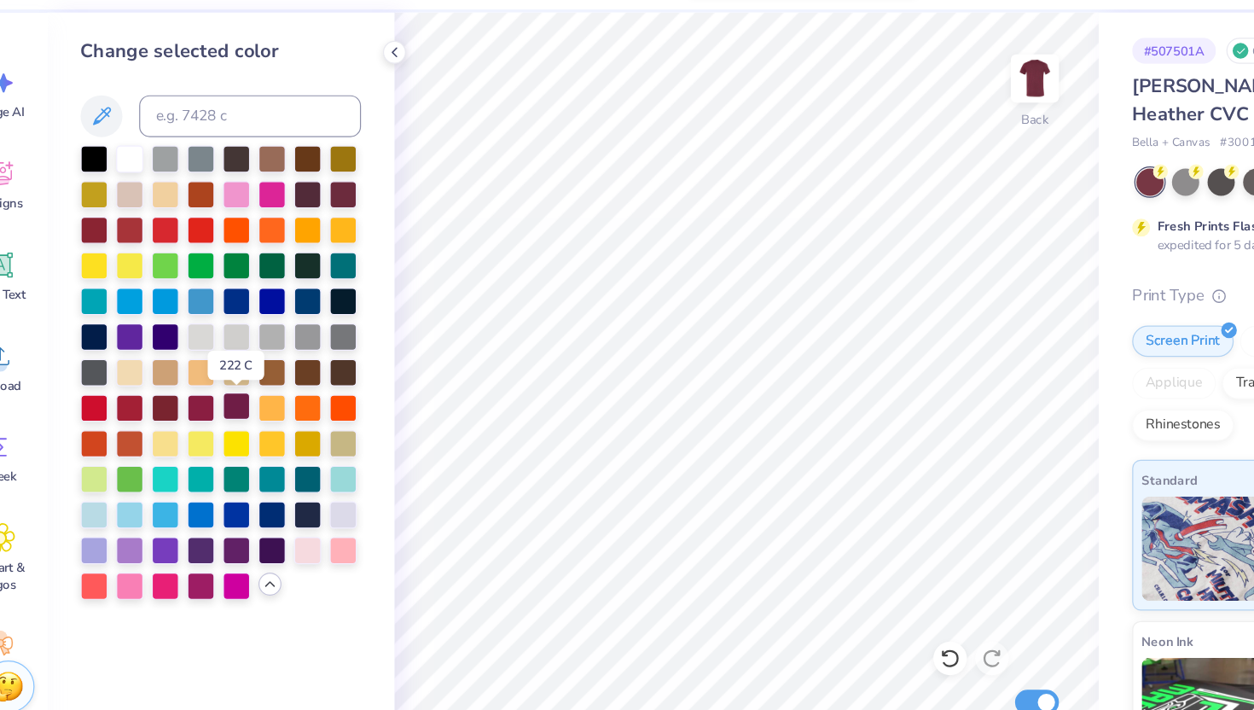
click at [232, 380] on div at bounding box center [231, 383] width 22 height 22
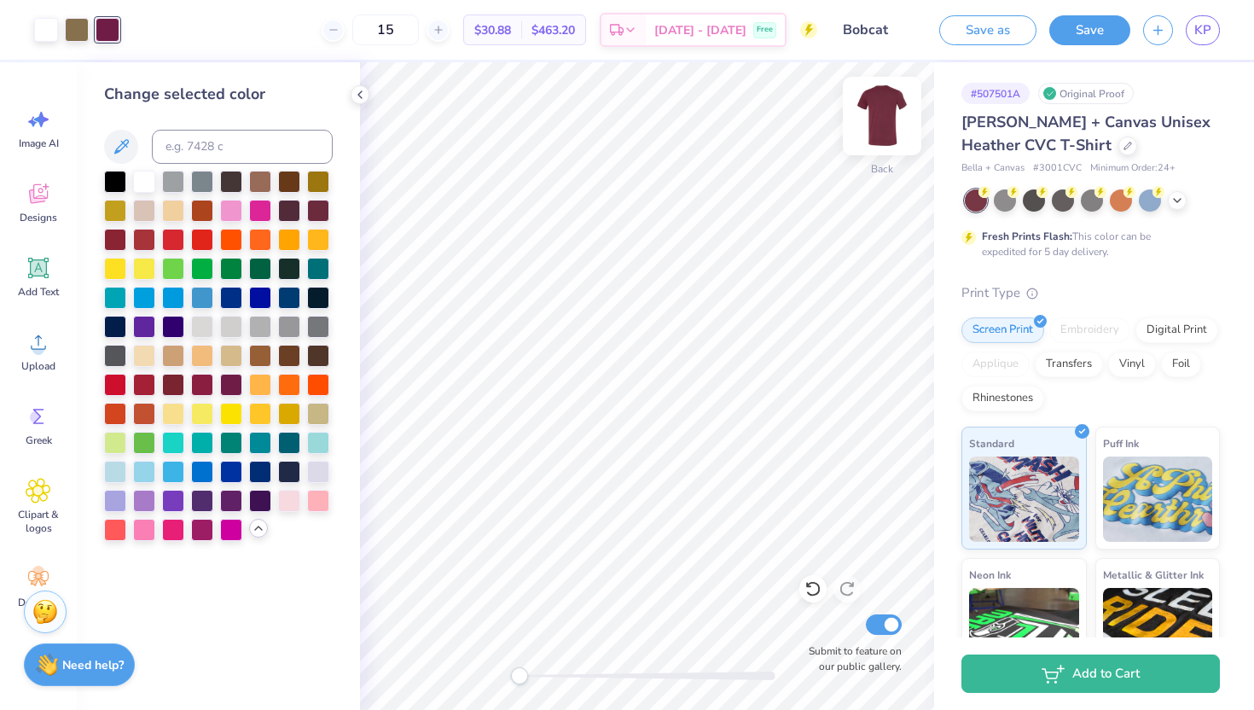
click at [877, 111] on img at bounding box center [882, 116] width 68 height 68
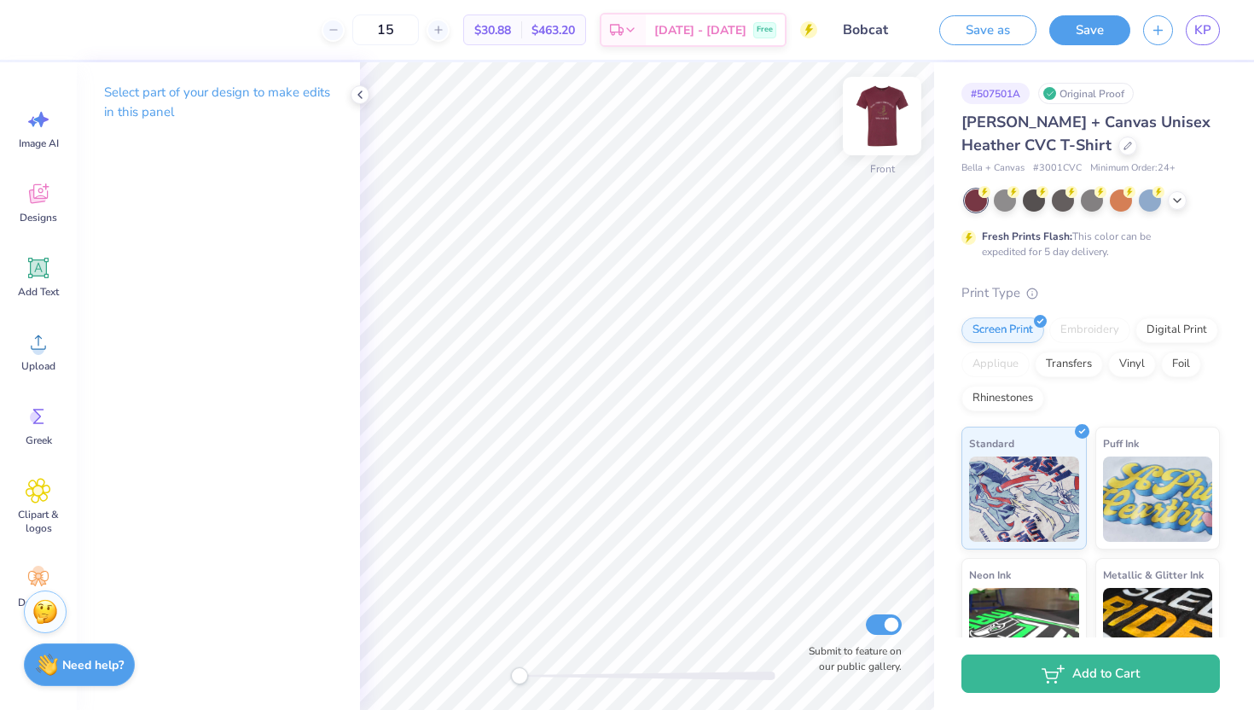
click at [881, 112] on img at bounding box center [882, 116] width 68 height 68
click at [1118, 148] on div at bounding box center [1127, 144] width 19 height 19
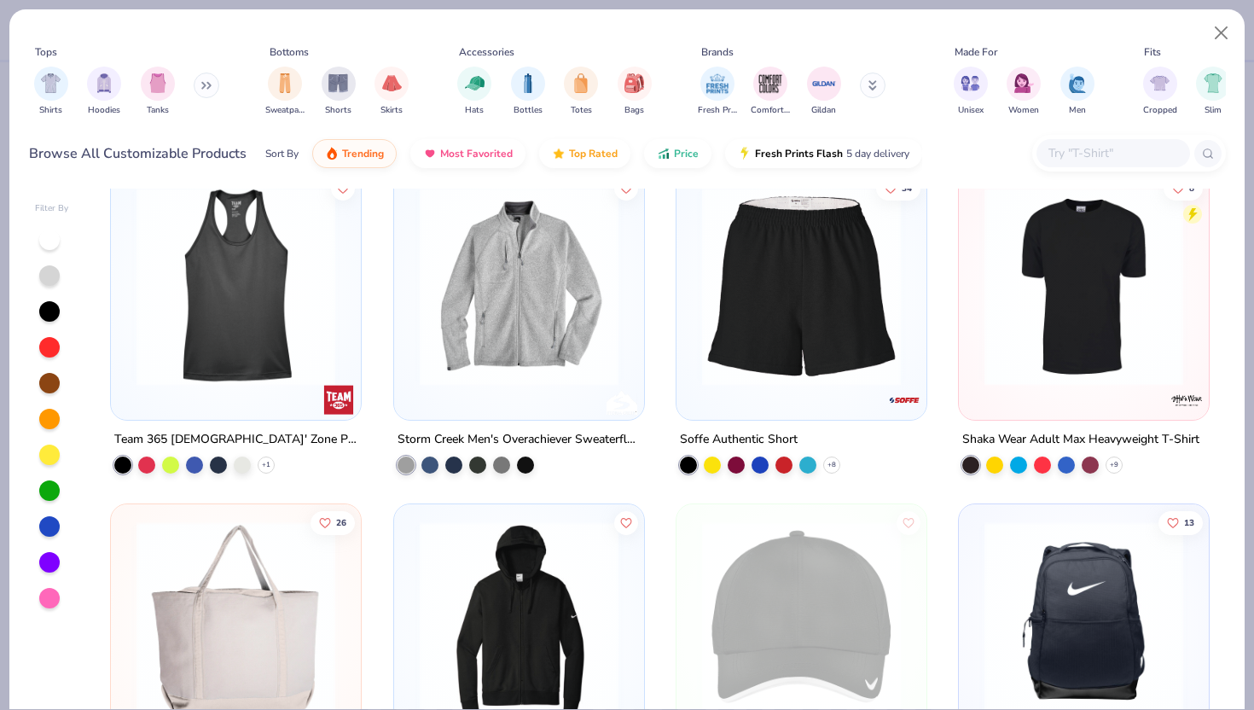
scroll to position [17229, 0]
